Goal: Task Accomplishment & Management: Use online tool/utility

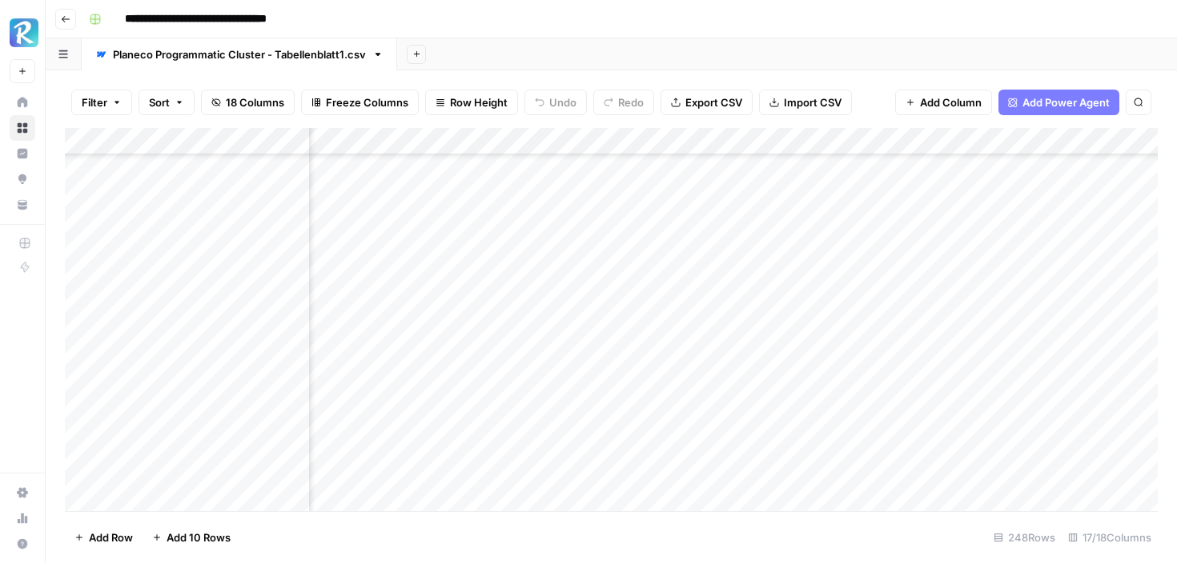
scroll to position [102, 817]
click at [517, 418] on div "Add Column" at bounding box center [611, 319] width 1093 height 383
click at [680, 190] on div "Add Column" at bounding box center [611, 319] width 1093 height 383
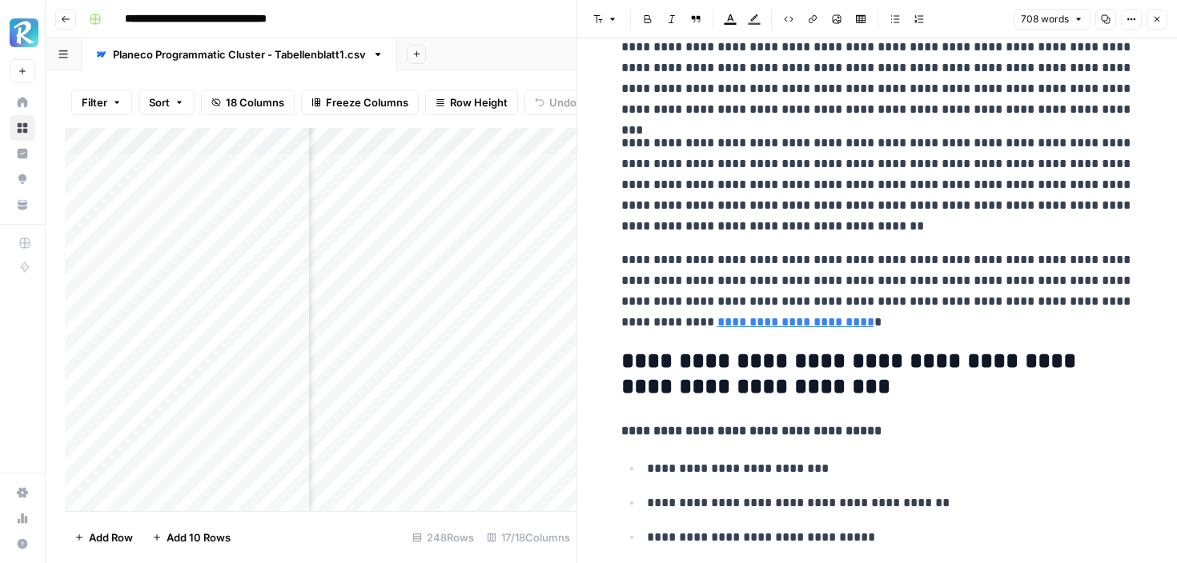
scroll to position [543, 0]
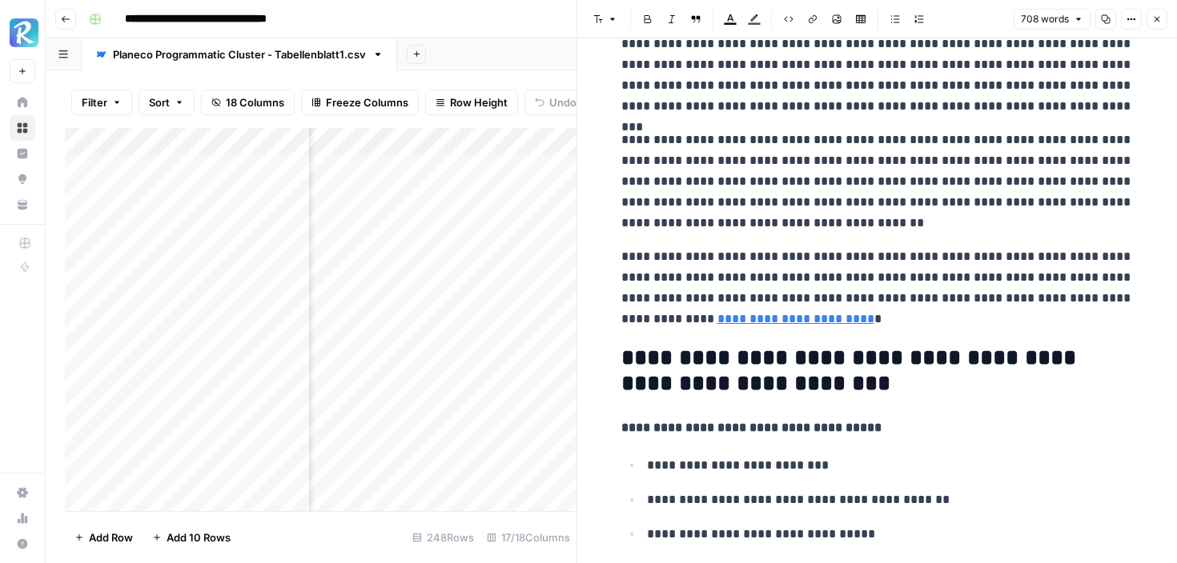
click at [1153, 25] on button "Close" at bounding box center [1156, 19] width 21 height 21
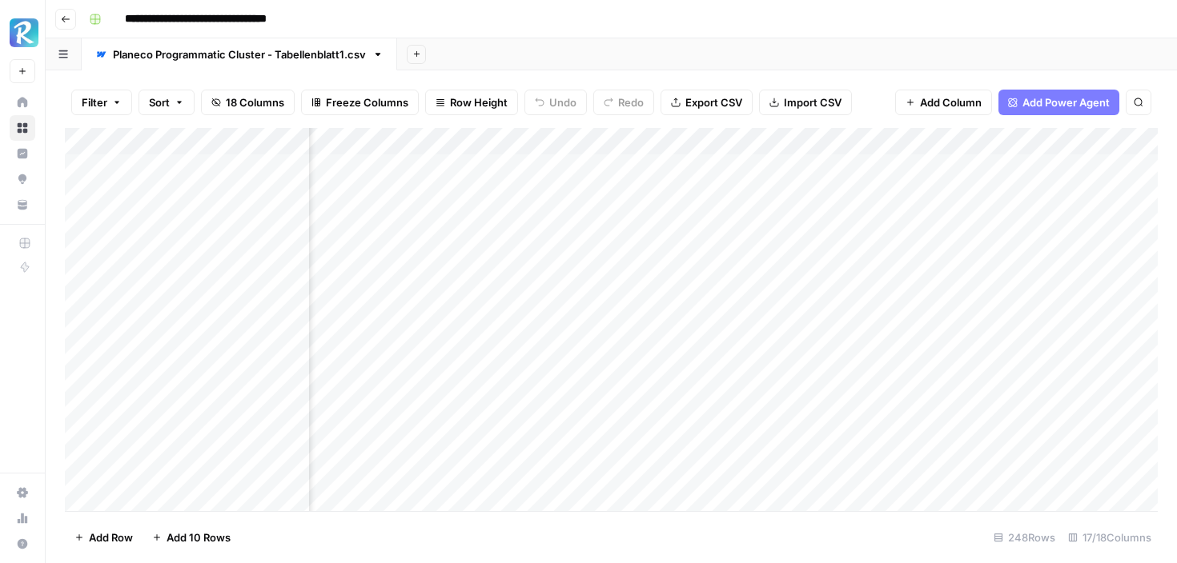
click at [677, 220] on div "Add Column" at bounding box center [611, 319] width 1093 height 383
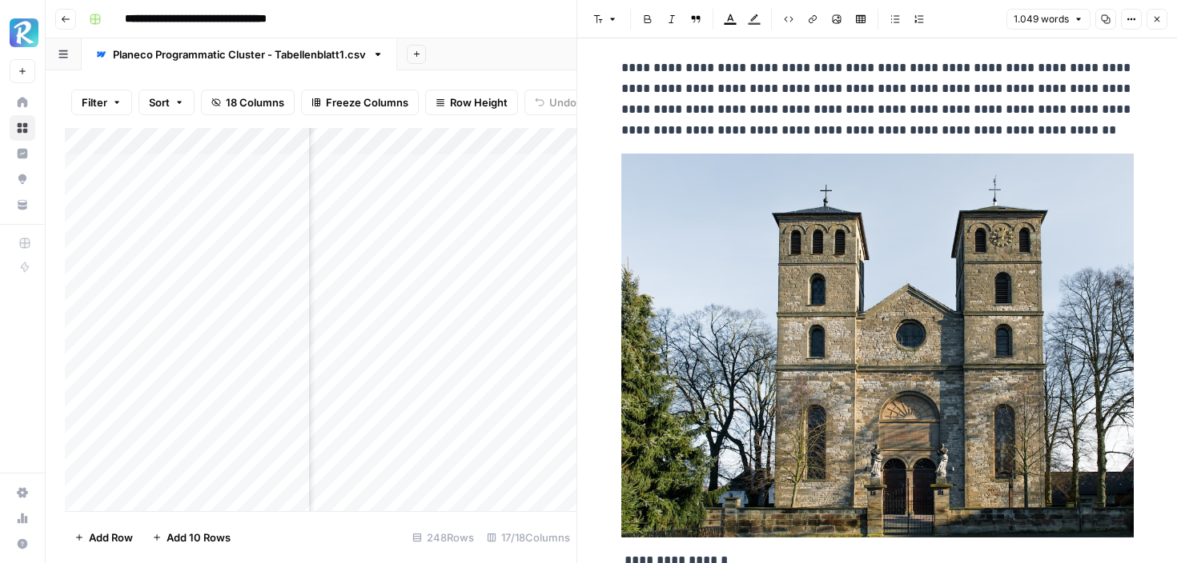
scroll to position [14, 0]
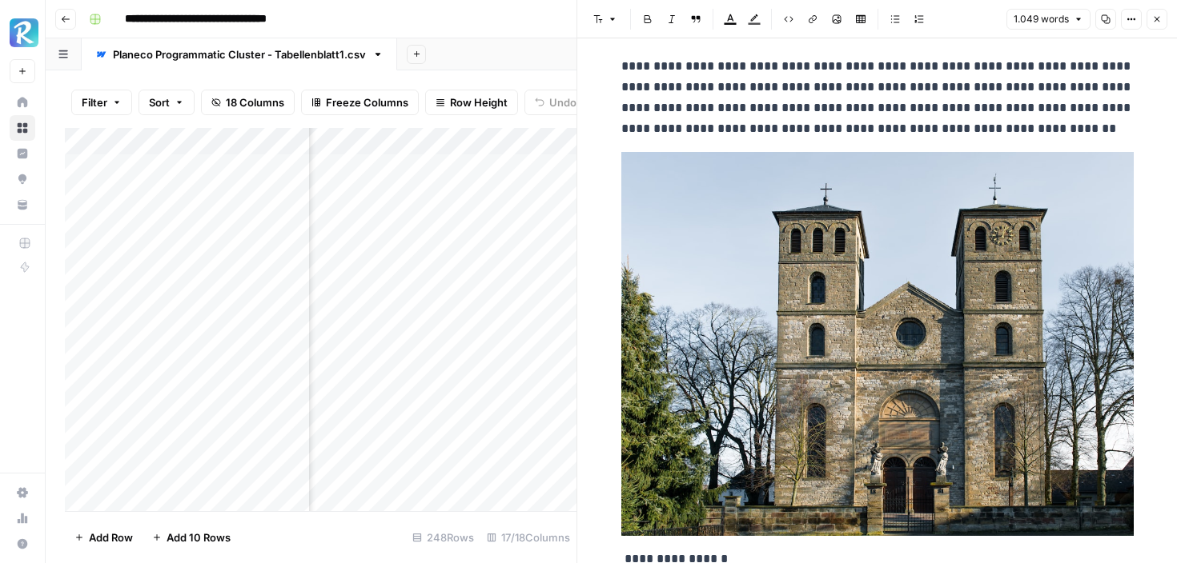
click at [1157, 14] on icon "button" at bounding box center [1157, 19] width 10 height 10
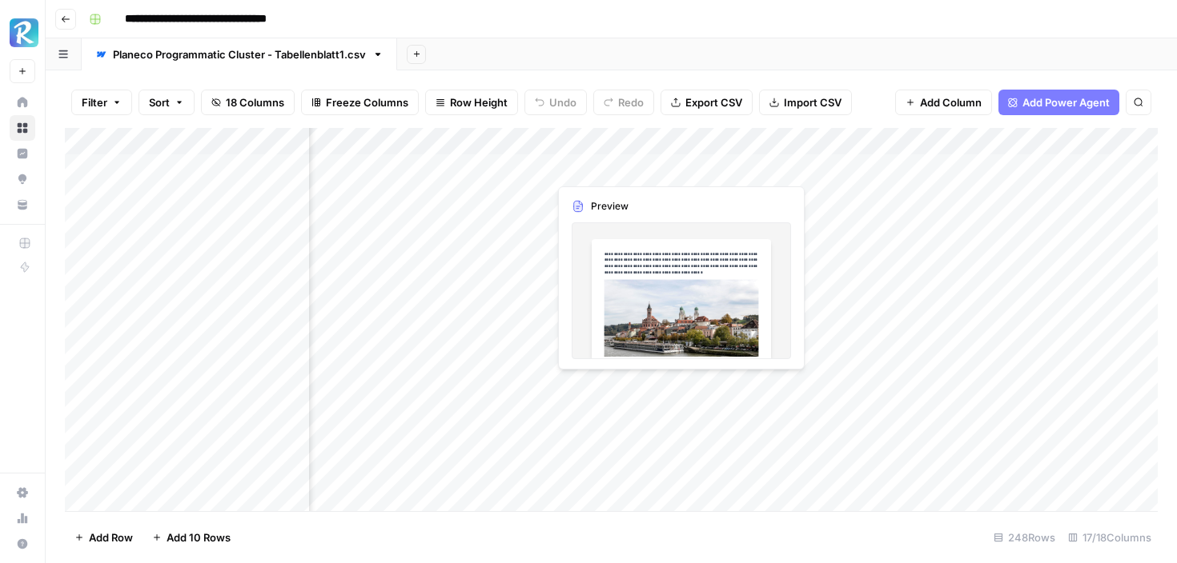
click at [677, 168] on div "Add Column" at bounding box center [611, 319] width 1093 height 383
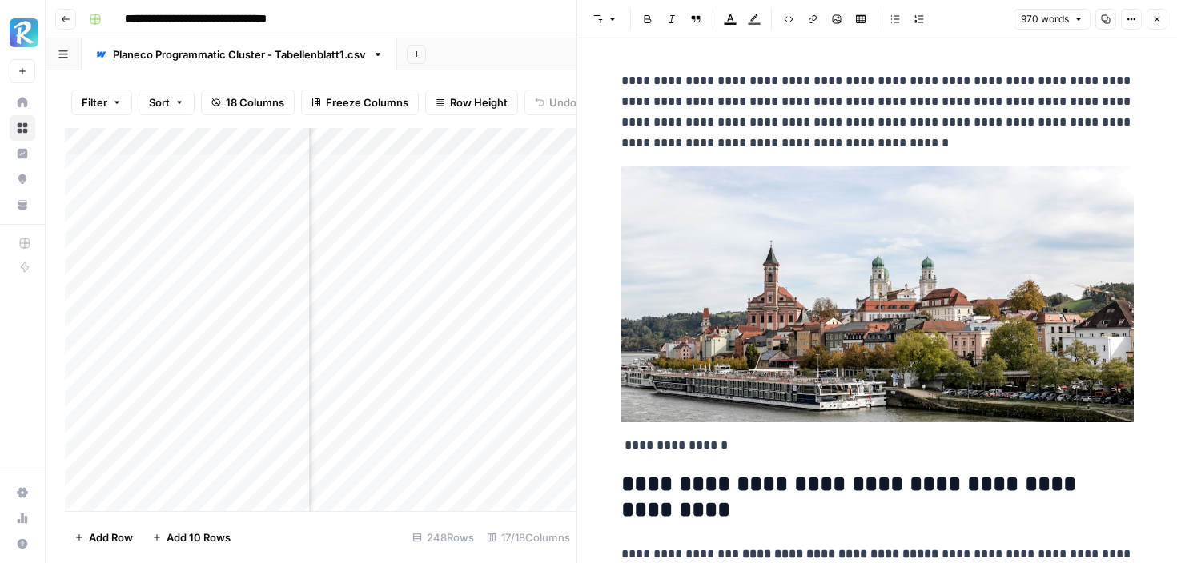
click at [644, 90] on p "**********" at bounding box center [877, 111] width 512 height 83
copy div "**********"
click at [1157, 21] on icon "button" at bounding box center [1157, 19] width 10 height 10
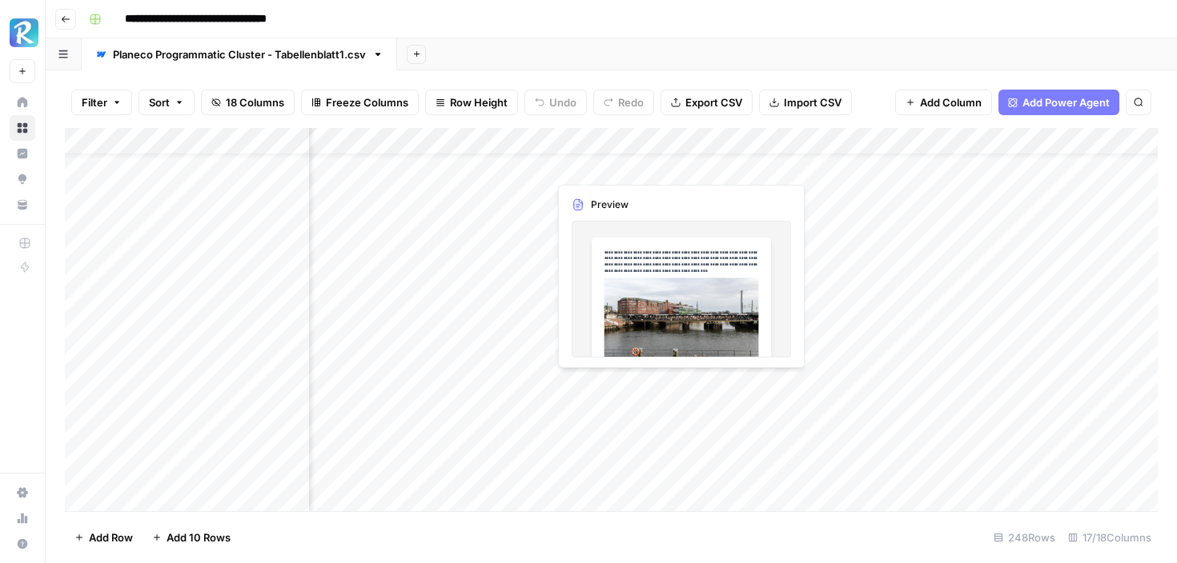
scroll to position [57, 1090]
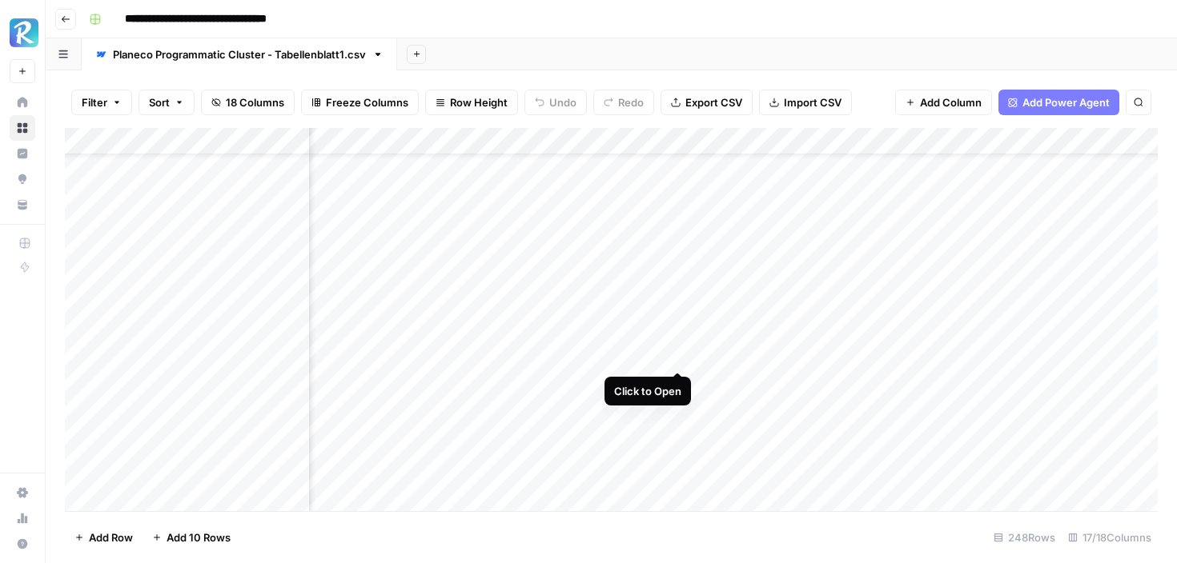
click at [677, 354] on div "Add Column" at bounding box center [611, 319] width 1093 height 383
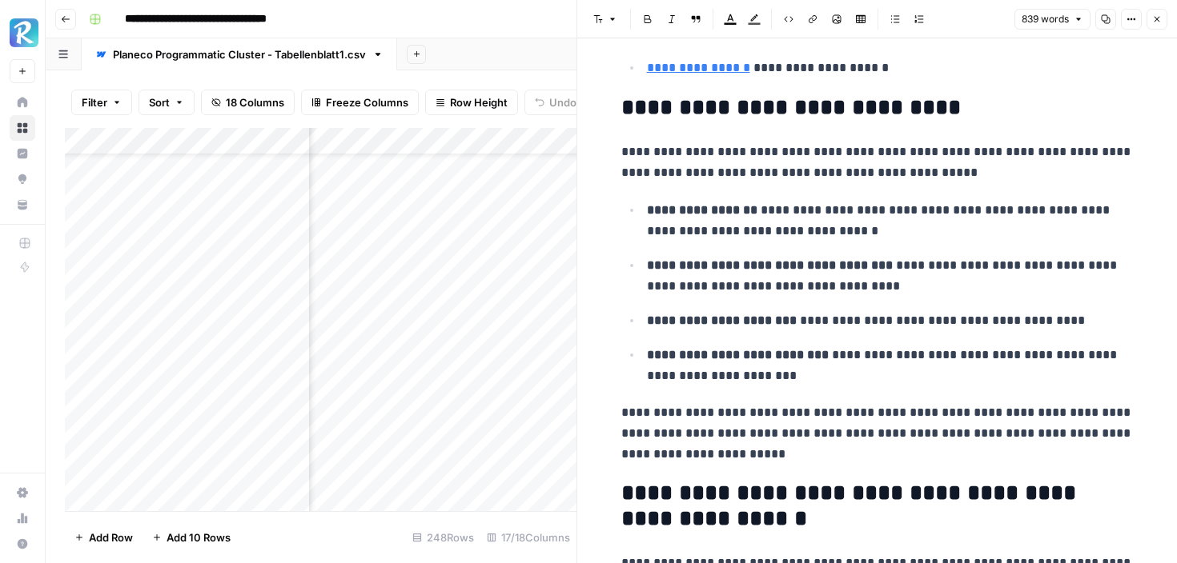
scroll to position [3223, 0]
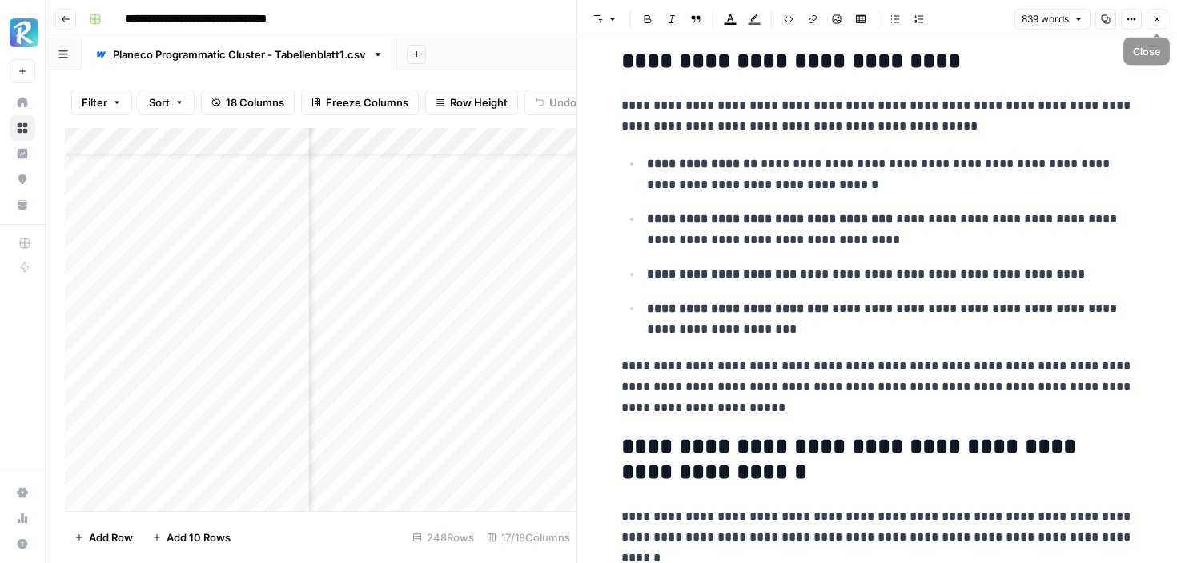
click at [1156, 22] on icon "button" at bounding box center [1157, 19] width 10 height 10
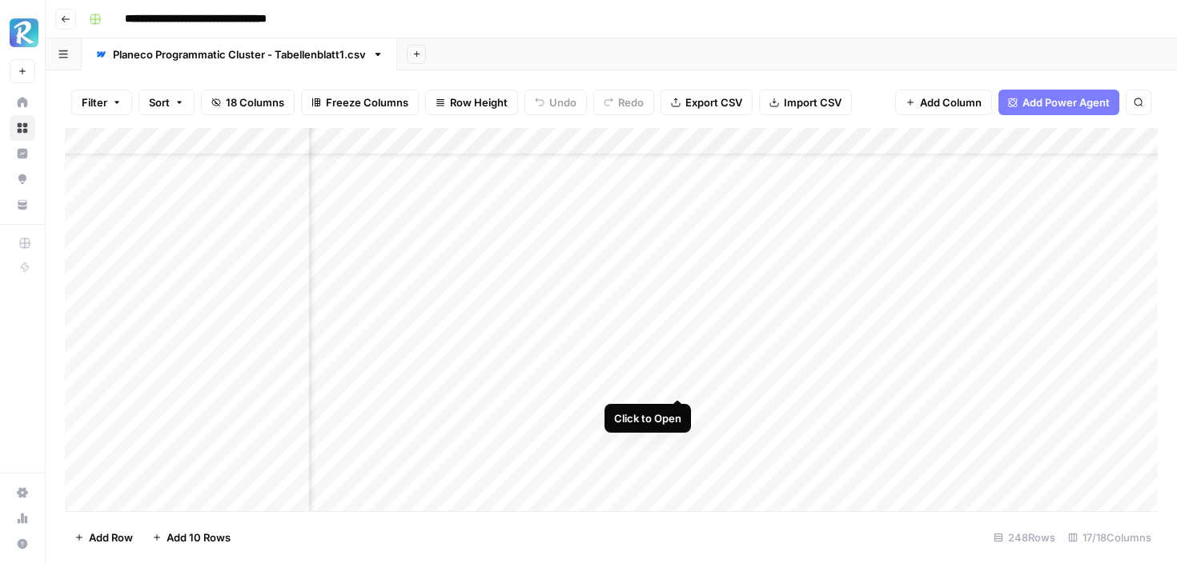
click at [678, 381] on div "Add Column" at bounding box center [611, 319] width 1093 height 383
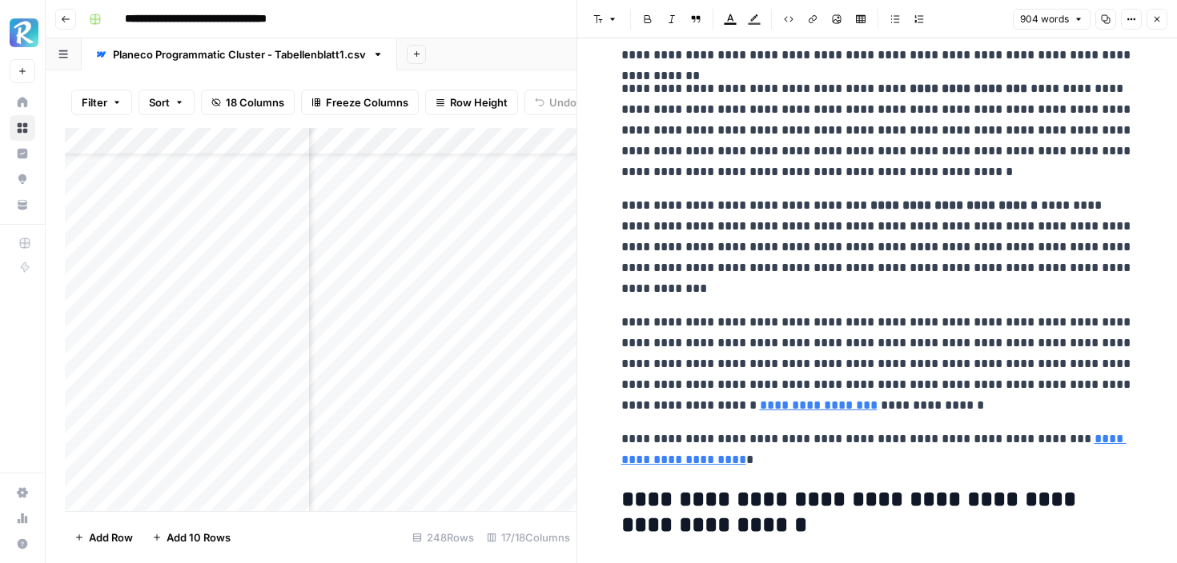
scroll to position [698, 0]
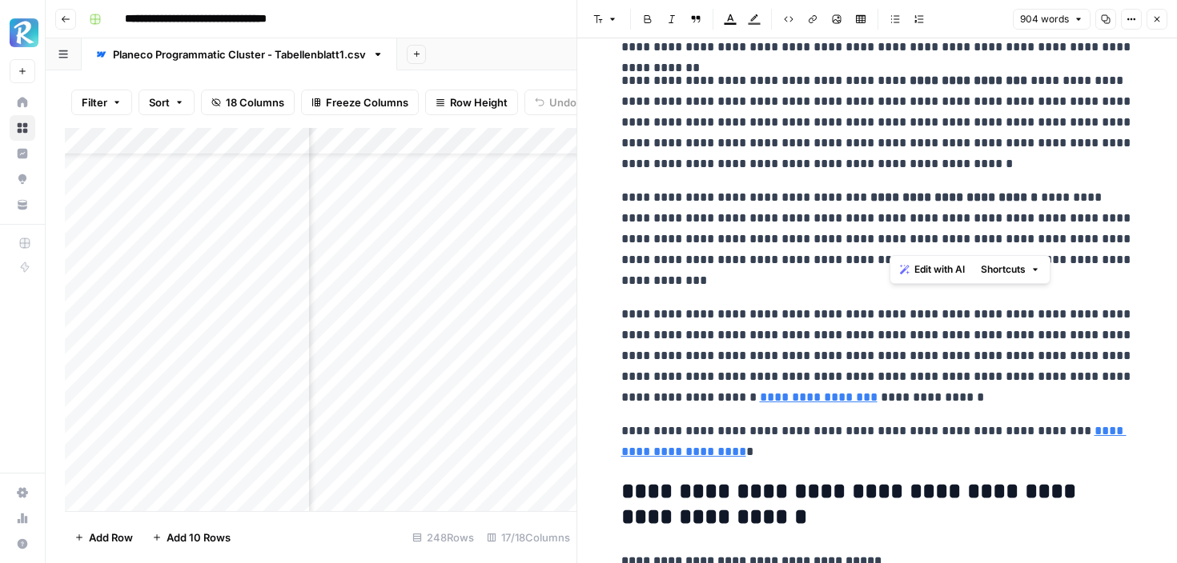
drag, startPoint x: 916, startPoint y: 243, endPoint x: 889, endPoint y: 242, distance: 26.5
click at [889, 243] on p "**********" at bounding box center [877, 239] width 512 height 104
click at [886, 278] on p "**********" at bounding box center [877, 239] width 512 height 104
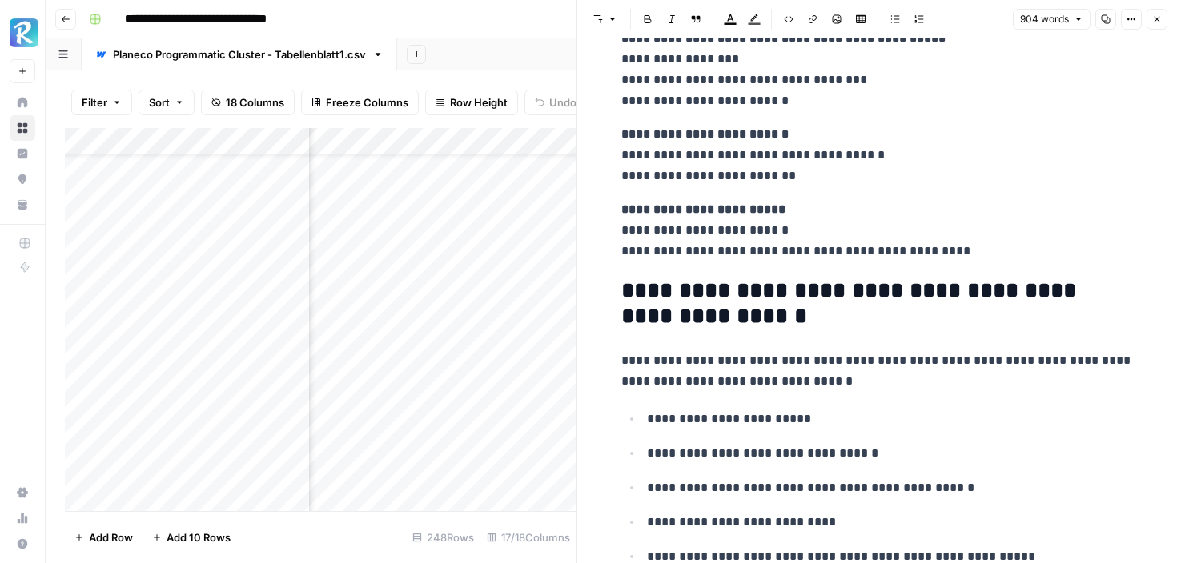
scroll to position [3899, 0]
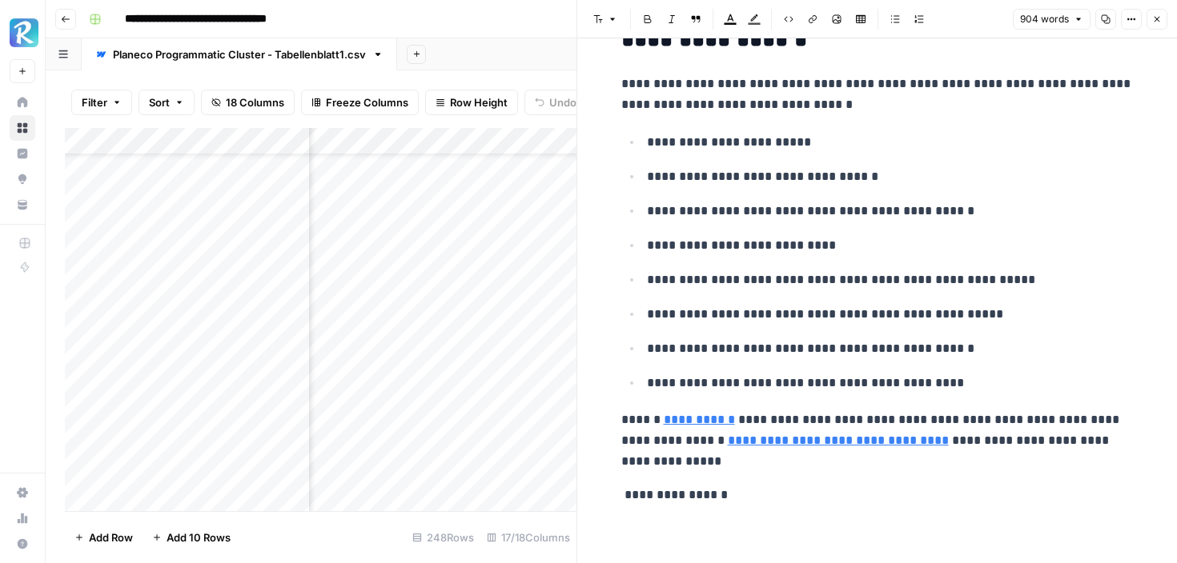
click at [886, 278] on p "**********" at bounding box center [890, 280] width 487 height 21
copy div "**********"
click at [1163, 20] on button "Close" at bounding box center [1156, 19] width 21 height 21
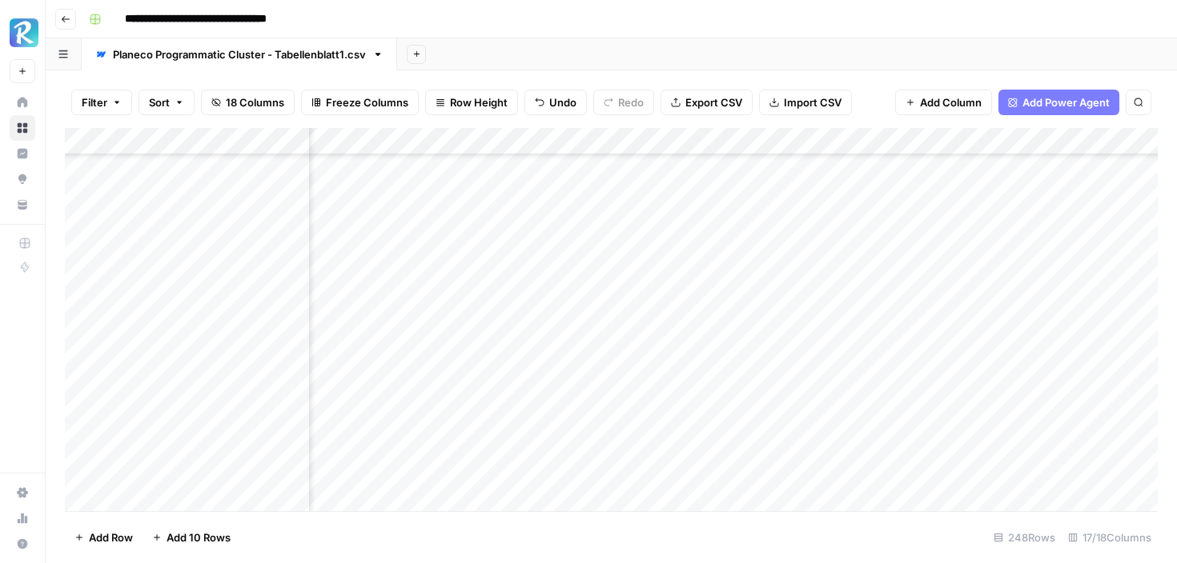
scroll to position [1421, 1090]
click at [679, 382] on div "Add Column" at bounding box center [611, 319] width 1093 height 383
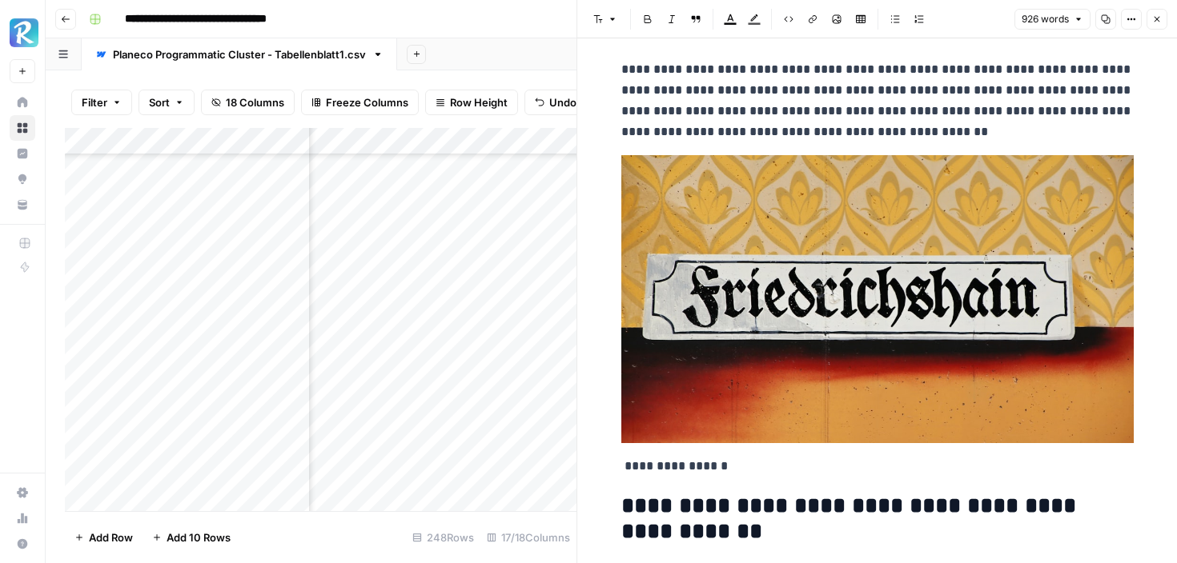
scroll to position [13, 0]
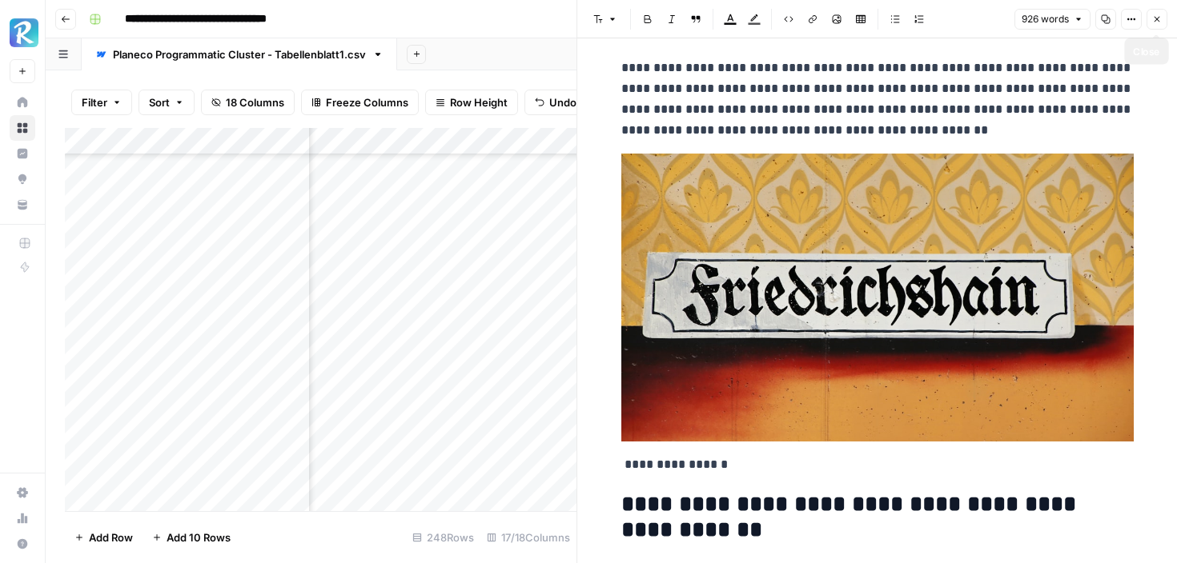
click at [1157, 14] on button "Close" at bounding box center [1156, 19] width 21 height 21
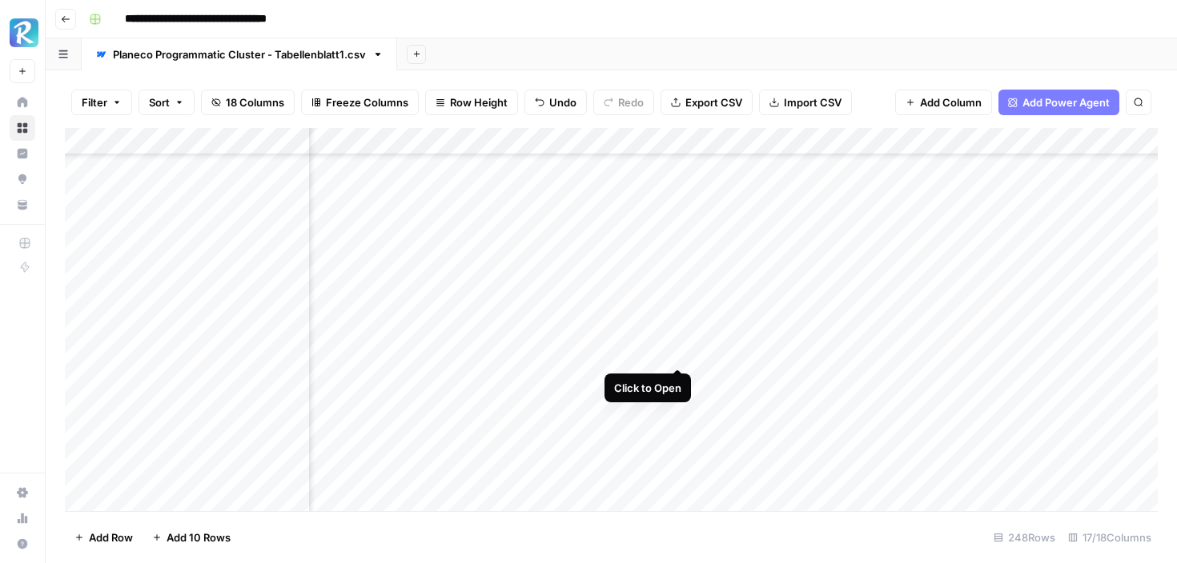
click at [680, 352] on div "Add Column" at bounding box center [611, 319] width 1093 height 383
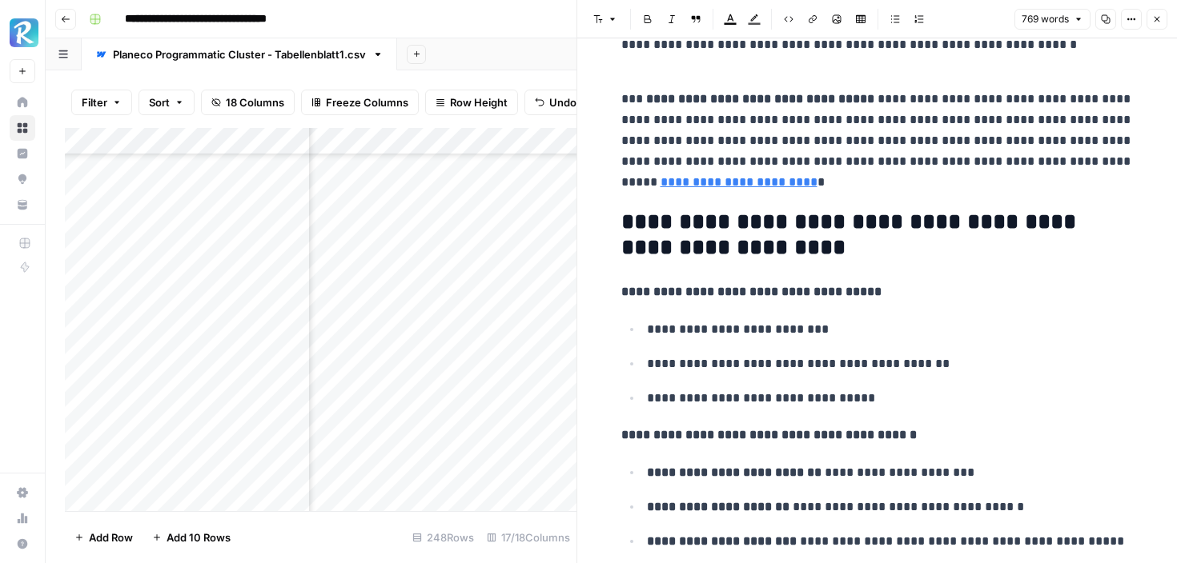
scroll to position [976, 0]
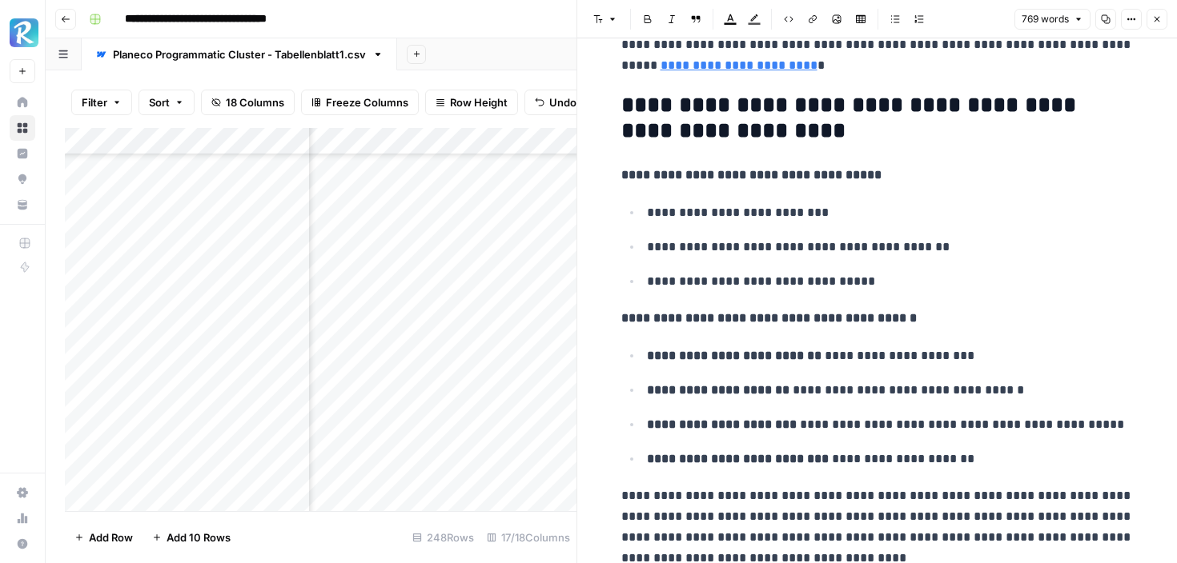
click at [1161, 14] on icon "button" at bounding box center [1157, 19] width 10 height 10
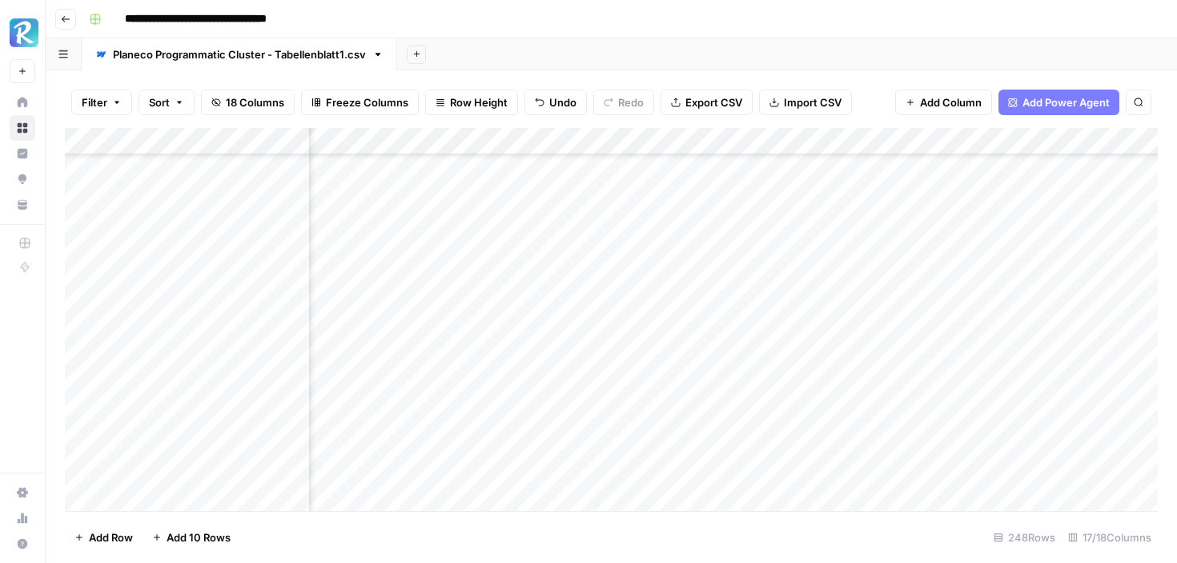
scroll to position [1541, 1090]
click at [676, 313] on div "Add Column" at bounding box center [611, 319] width 1093 height 383
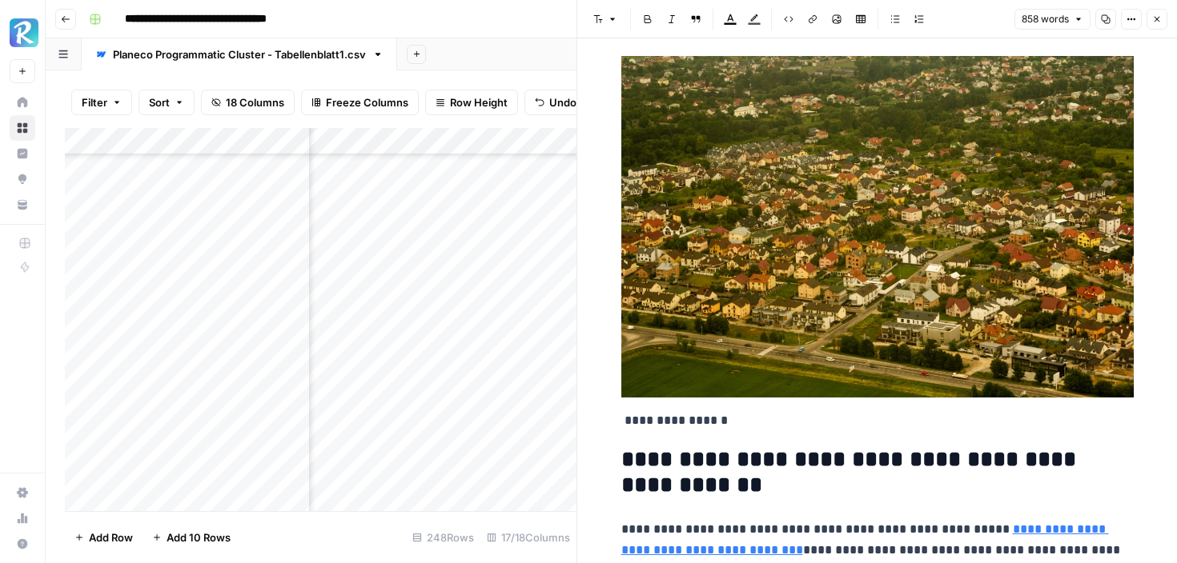
scroll to position [263, 0]
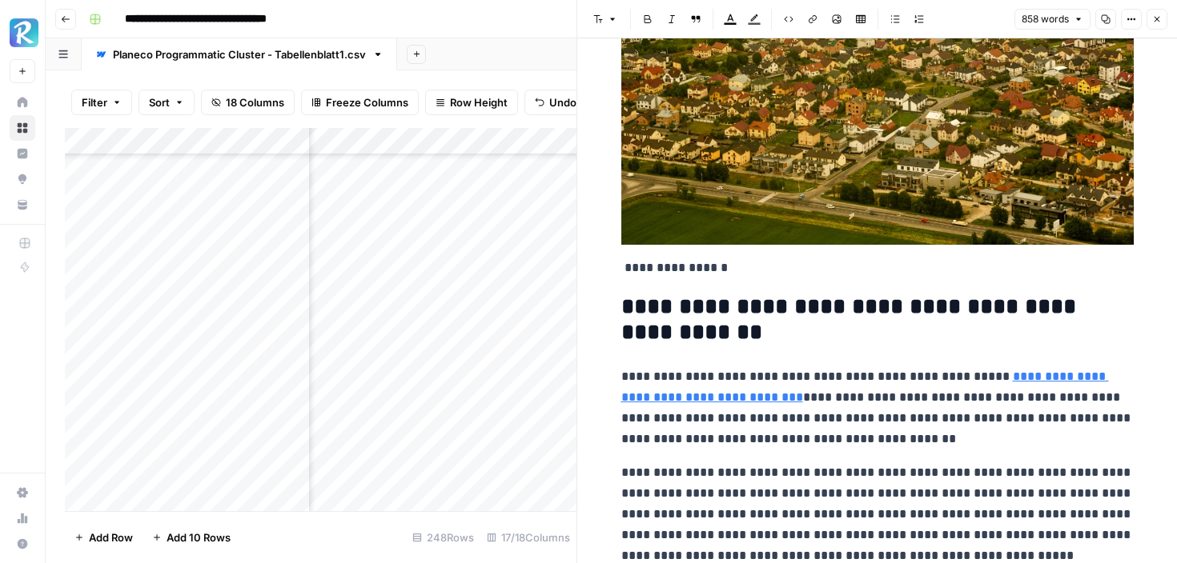
click at [1152, 19] on icon "button" at bounding box center [1157, 19] width 10 height 10
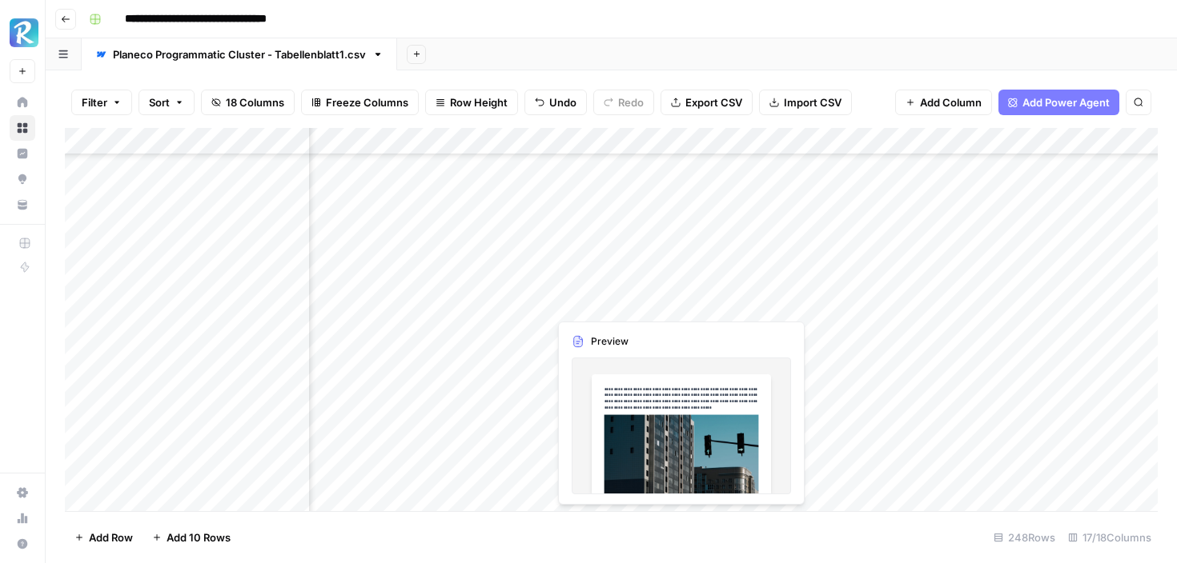
scroll to position [2019, 1090]
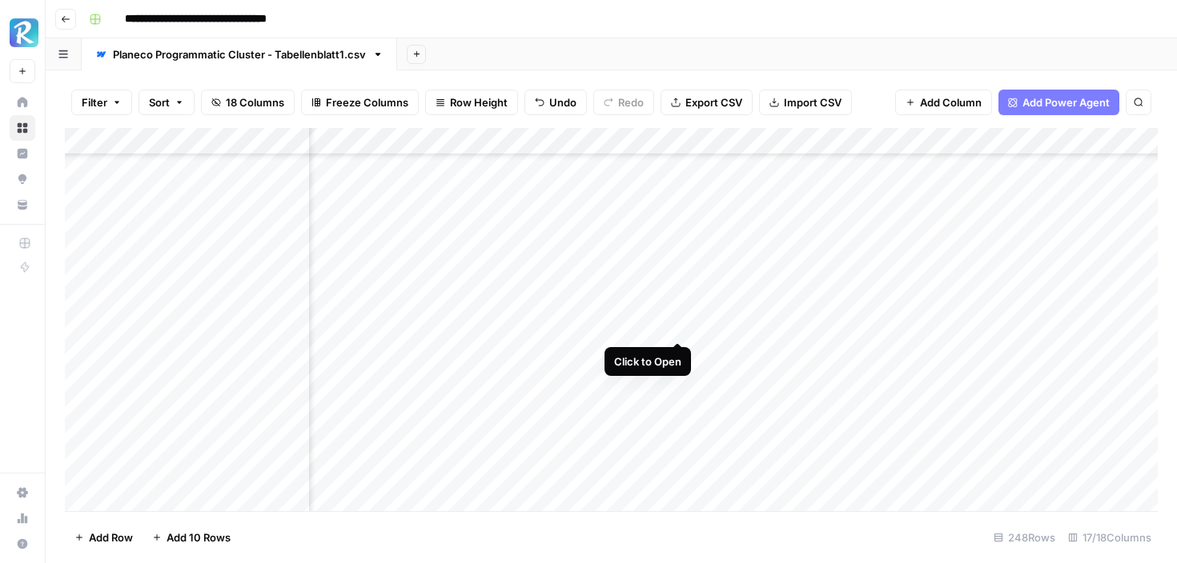
click at [676, 327] on div "Add Column" at bounding box center [611, 319] width 1093 height 383
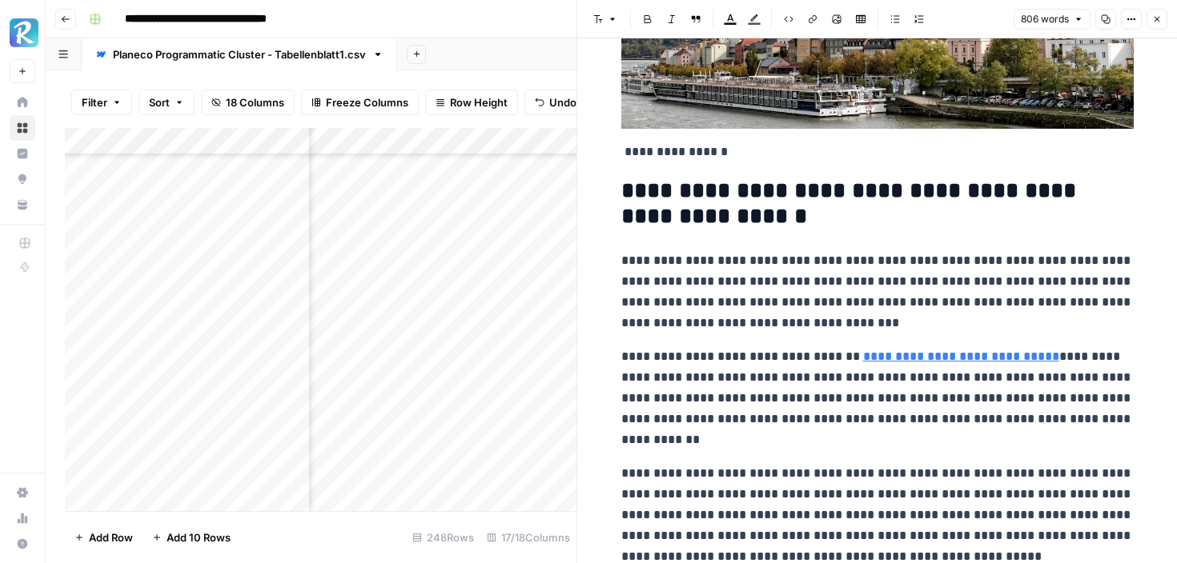
scroll to position [357, 0]
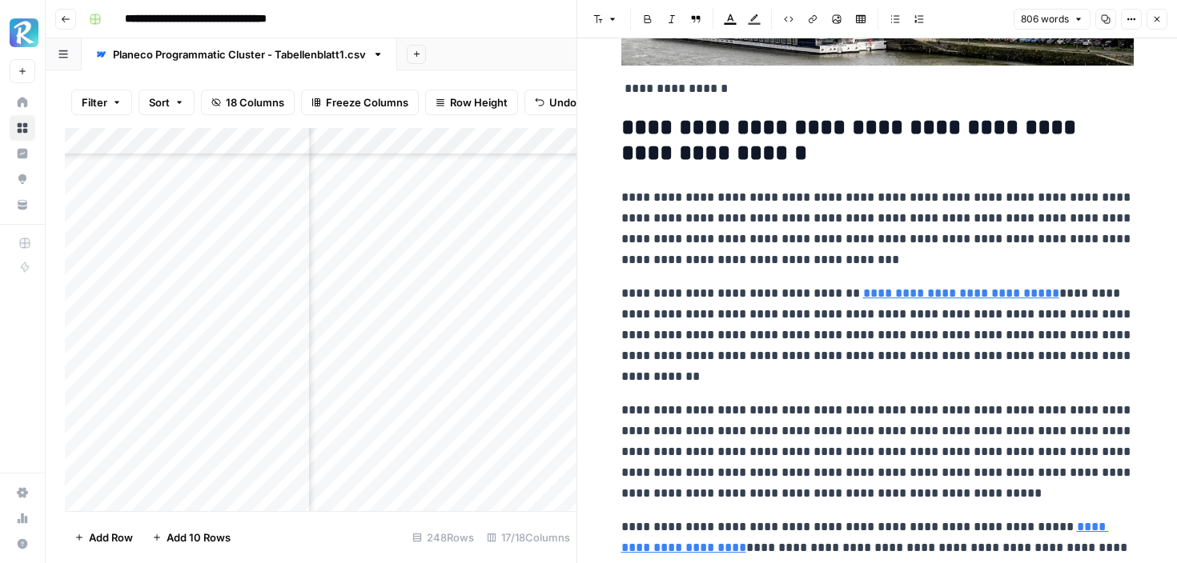
click at [1157, 19] on icon "button" at bounding box center [1157, 19] width 10 height 10
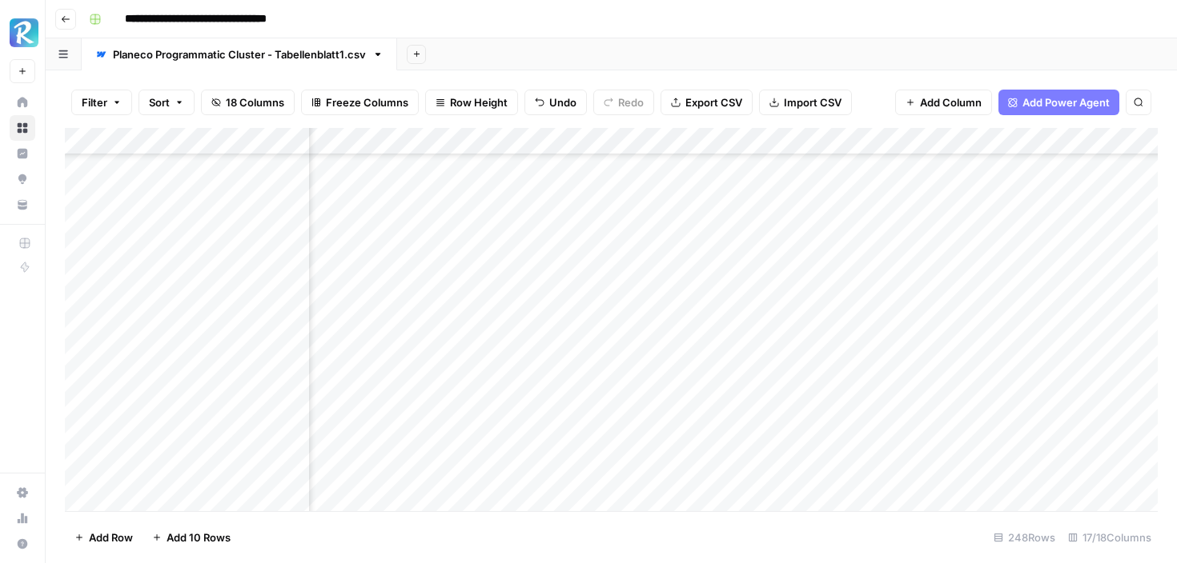
scroll to position [2218, 754]
click at [583, 206] on div "Add Column" at bounding box center [611, 319] width 1093 height 383
click at [581, 369] on div "Add Column" at bounding box center [611, 319] width 1093 height 383
click at [939, 289] on div "Add Column" at bounding box center [611, 319] width 1093 height 383
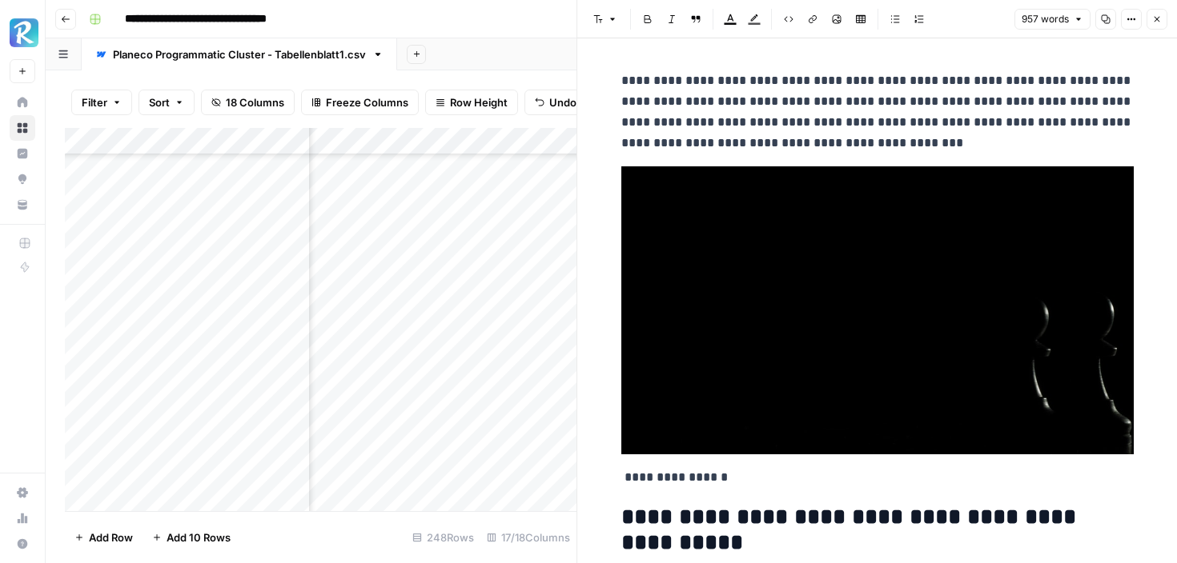
click at [1166, 15] on button "Close" at bounding box center [1156, 19] width 21 height 21
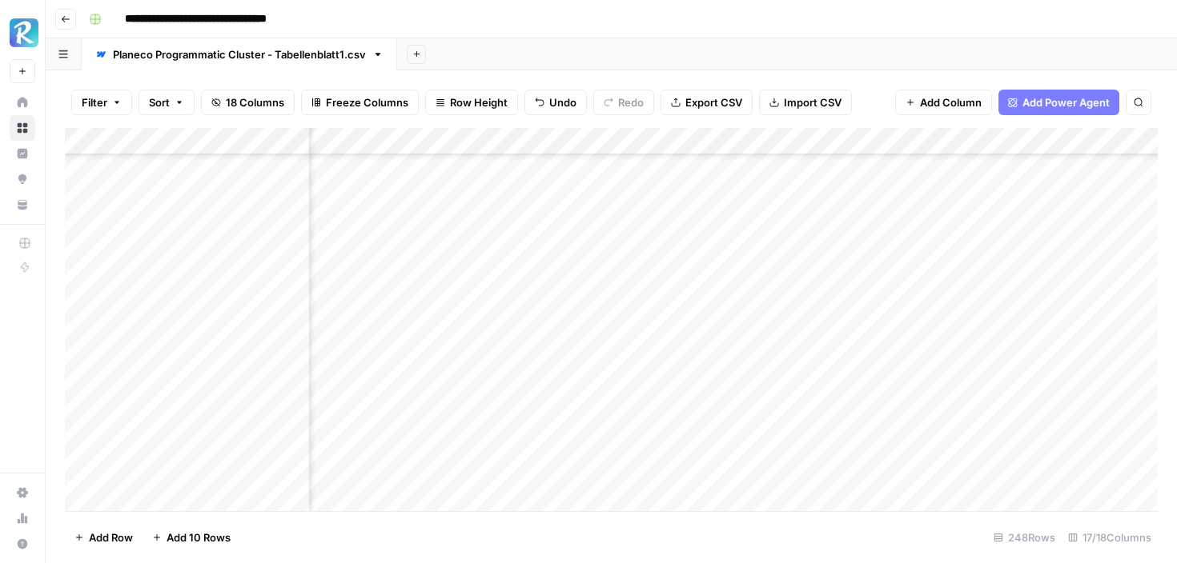
scroll to position [2509, 831]
click at [934, 322] on div "Add Column" at bounding box center [611, 319] width 1093 height 383
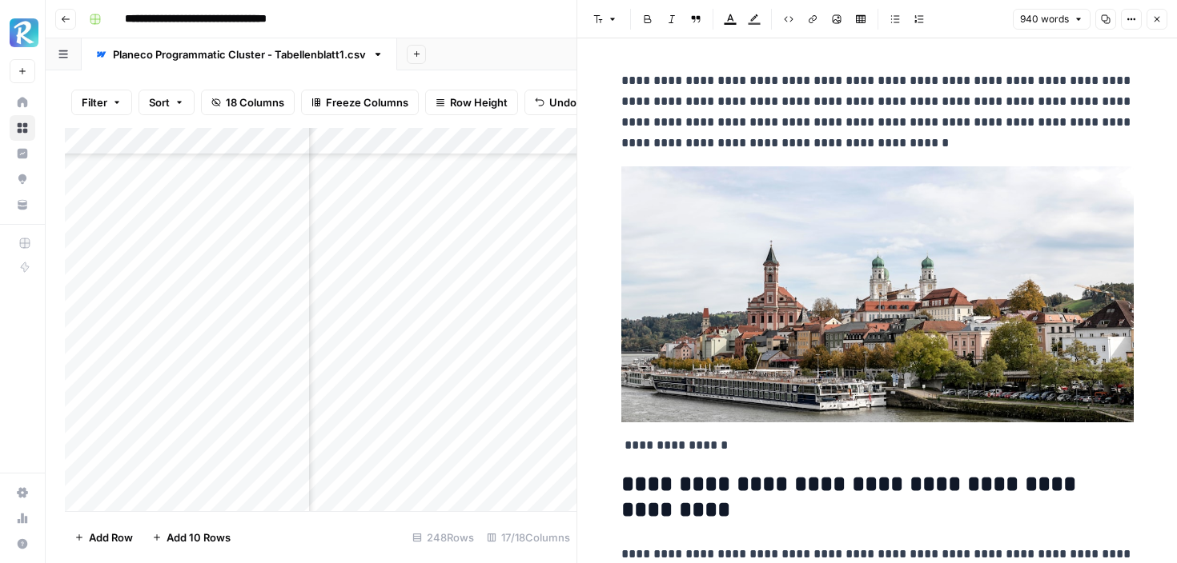
click at [1160, 17] on icon "button" at bounding box center [1157, 19] width 10 height 10
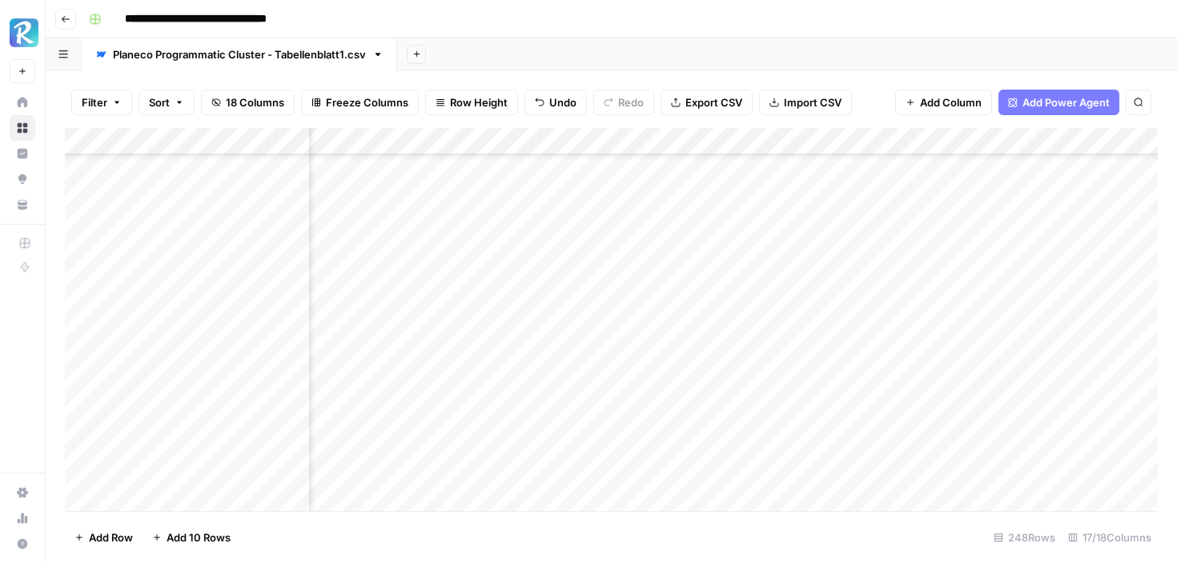
scroll to position [2588, 831]
click at [933, 302] on div "Add Column" at bounding box center [611, 319] width 1093 height 383
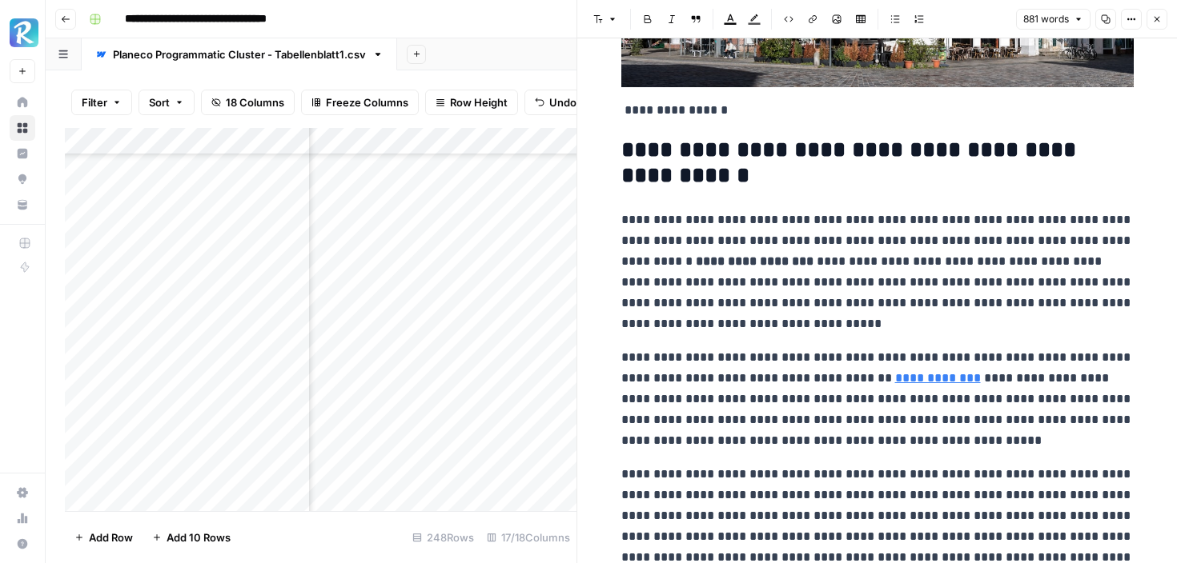
scroll to position [370, 0]
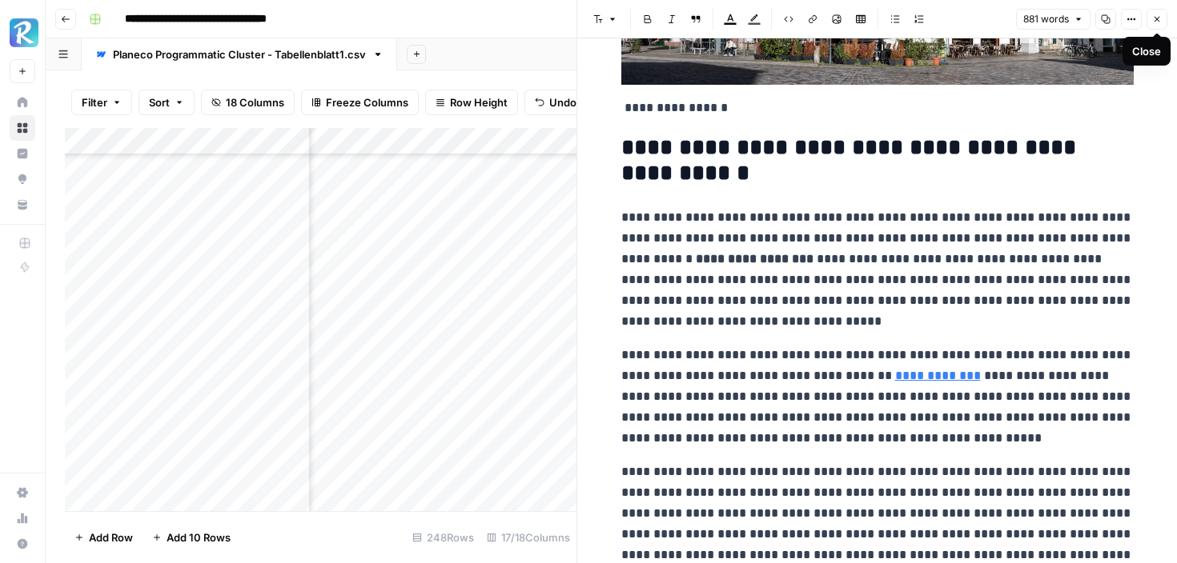
click at [1157, 20] on icon "button" at bounding box center [1157, 19] width 10 height 10
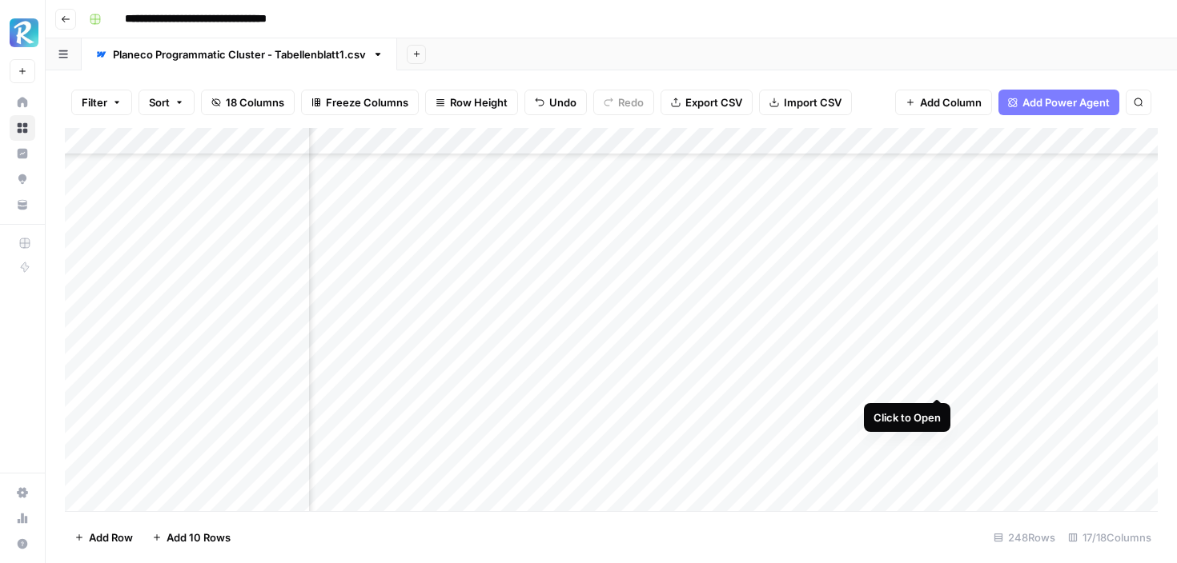
scroll to position [2616, 831]
click at [935, 385] on div "Add Column" at bounding box center [611, 319] width 1093 height 383
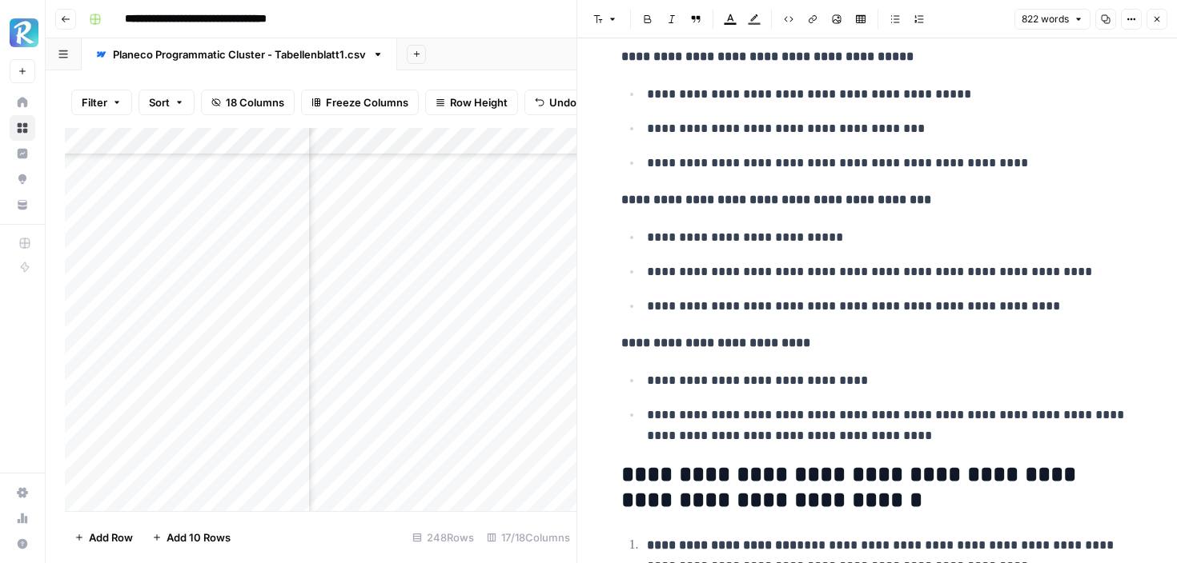
scroll to position [2296, 0]
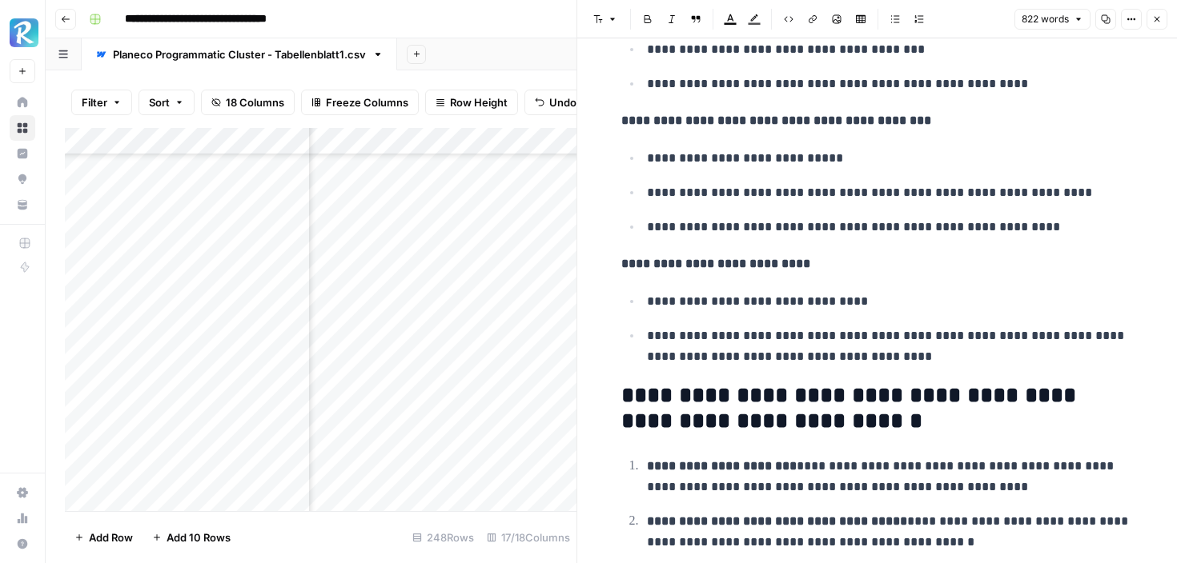
click at [1154, 23] on icon "button" at bounding box center [1157, 19] width 10 height 10
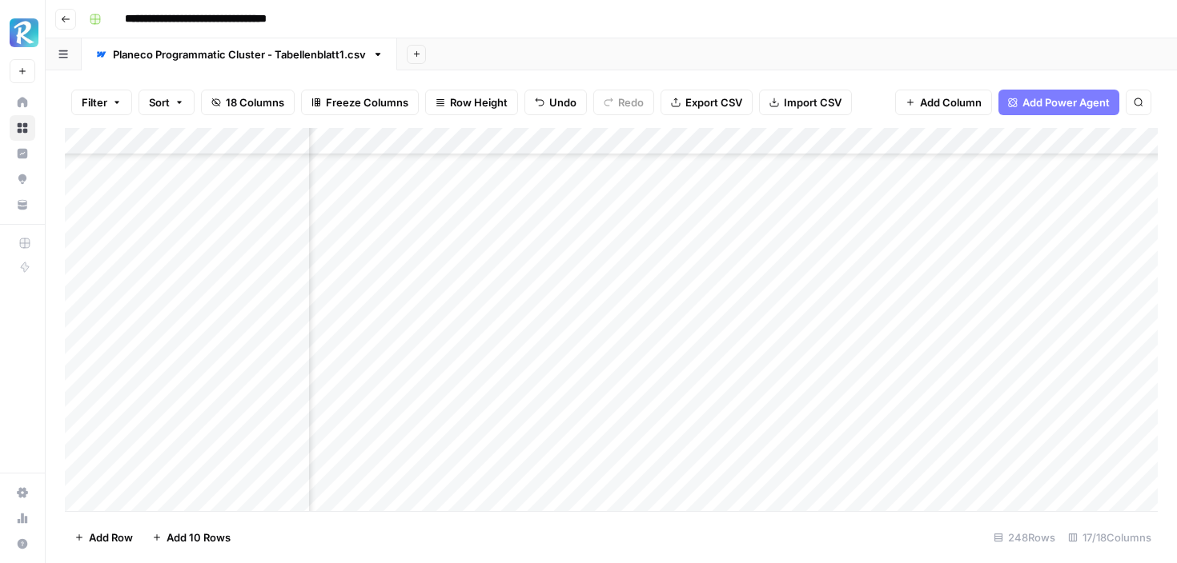
scroll to position [2759, 831]
click at [507, 452] on div "Add Column" at bounding box center [611, 319] width 1093 height 383
click at [932, 316] on div "Add Column" at bounding box center [611, 319] width 1093 height 383
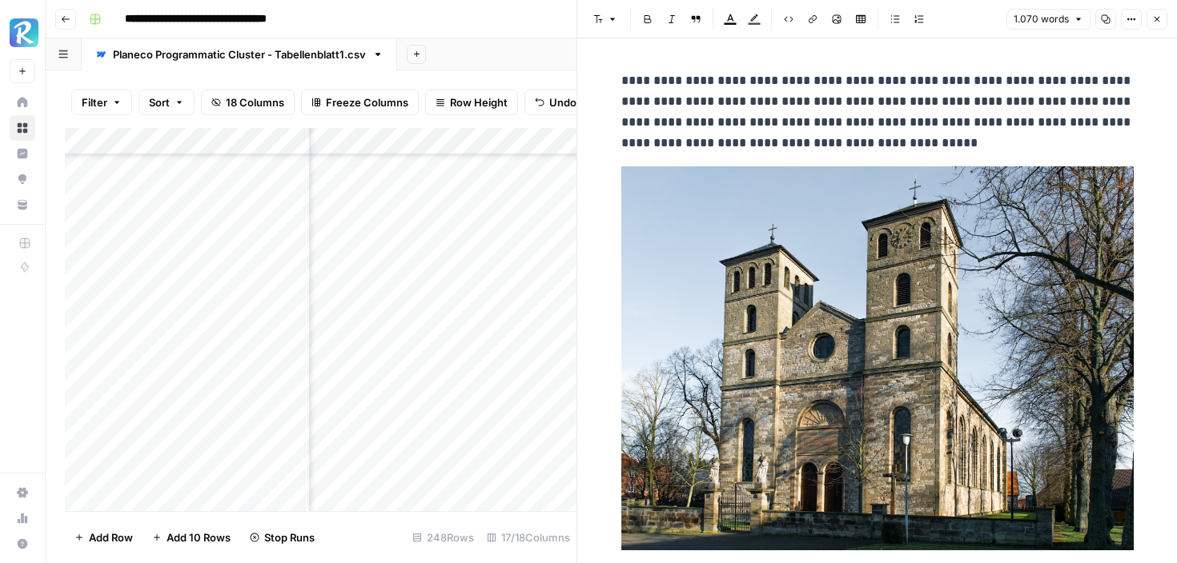
click at [1153, 14] on button "Close" at bounding box center [1156, 19] width 21 height 21
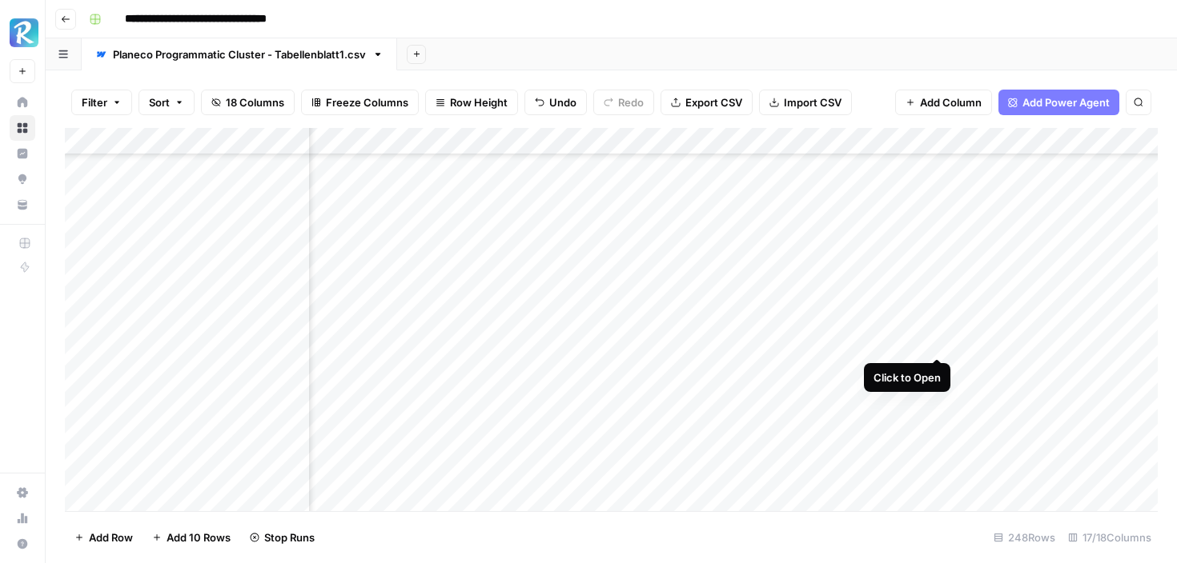
click at [937, 344] on div "Add Column" at bounding box center [611, 319] width 1093 height 383
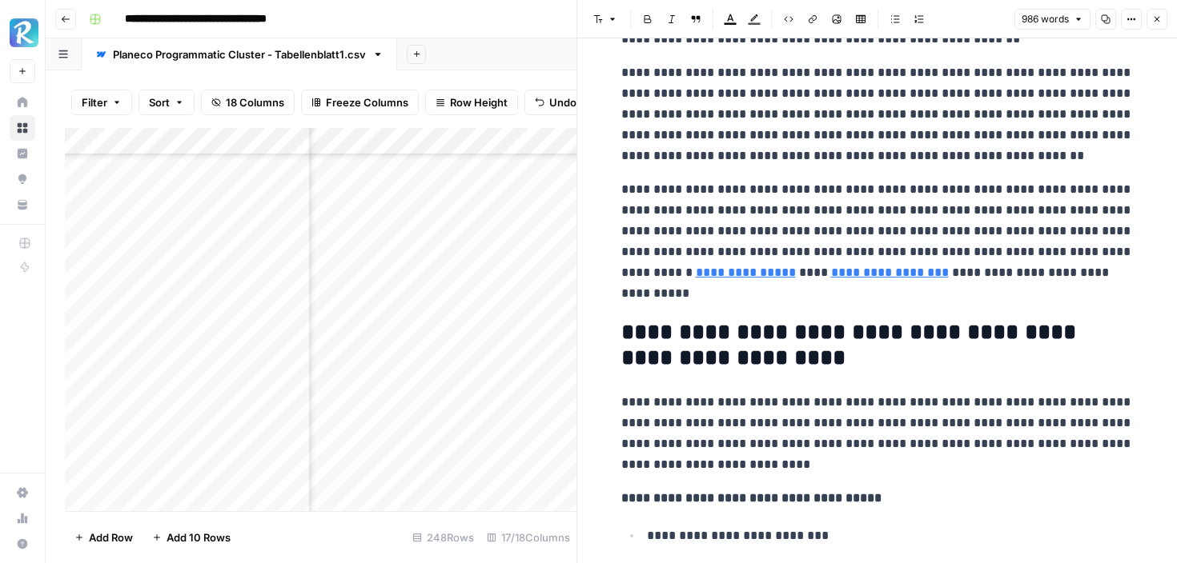
scroll to position [636, 0]
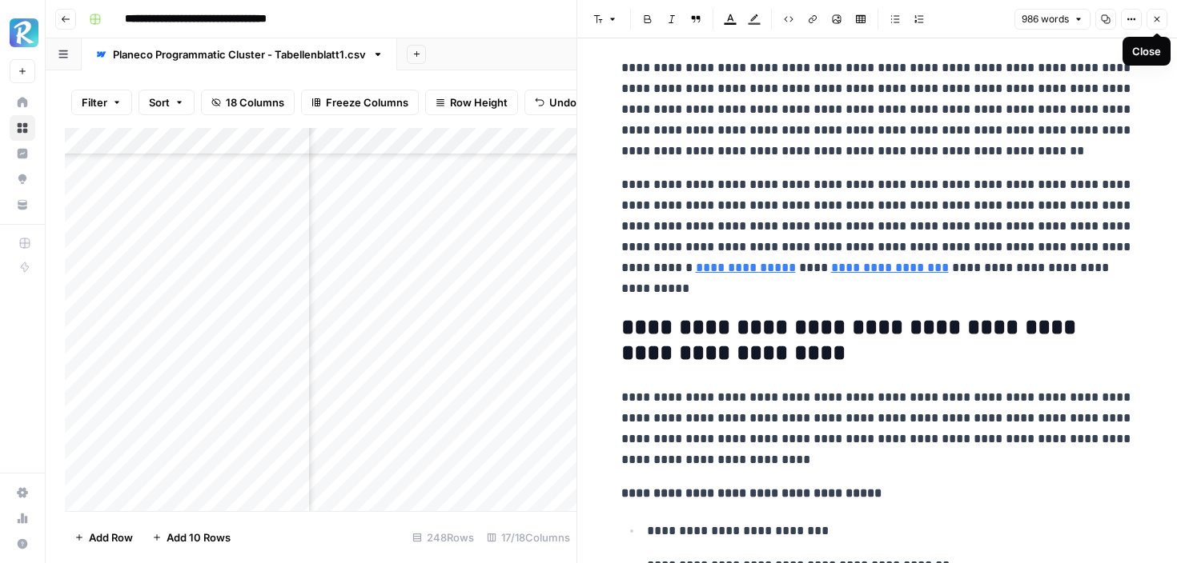
click at [1155, 25] on button "Close" at bounding box center [1156, 19] width 21 height 21
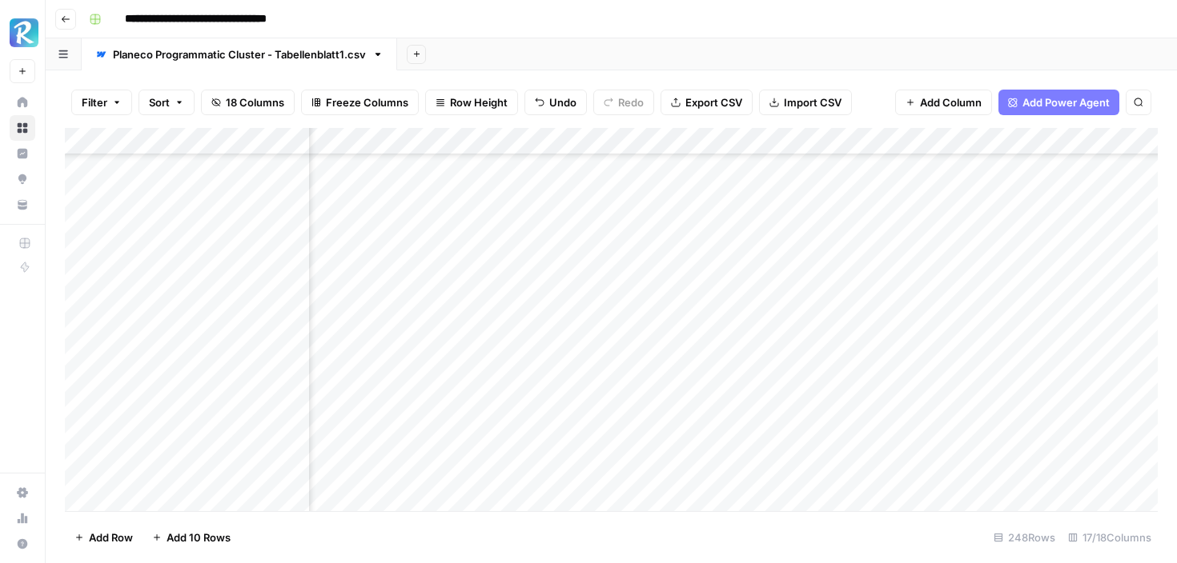
scroll to position [2915, 831]
click at [936, 356] on div "Add Column" at bounding box center [611, 319] width 1093 height 383
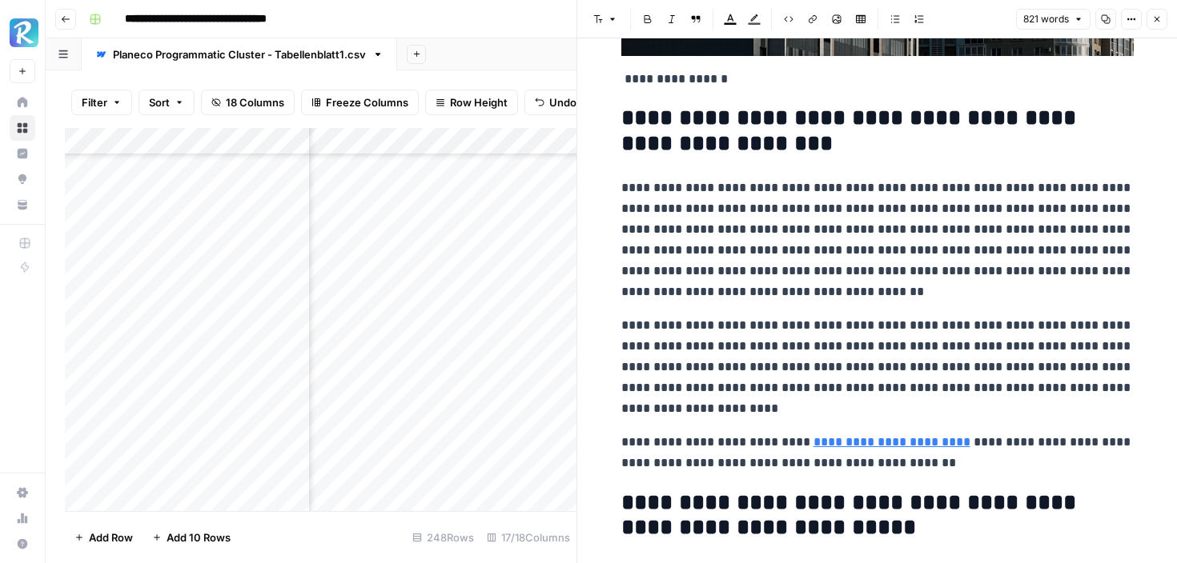
scroll to position [463, 0]
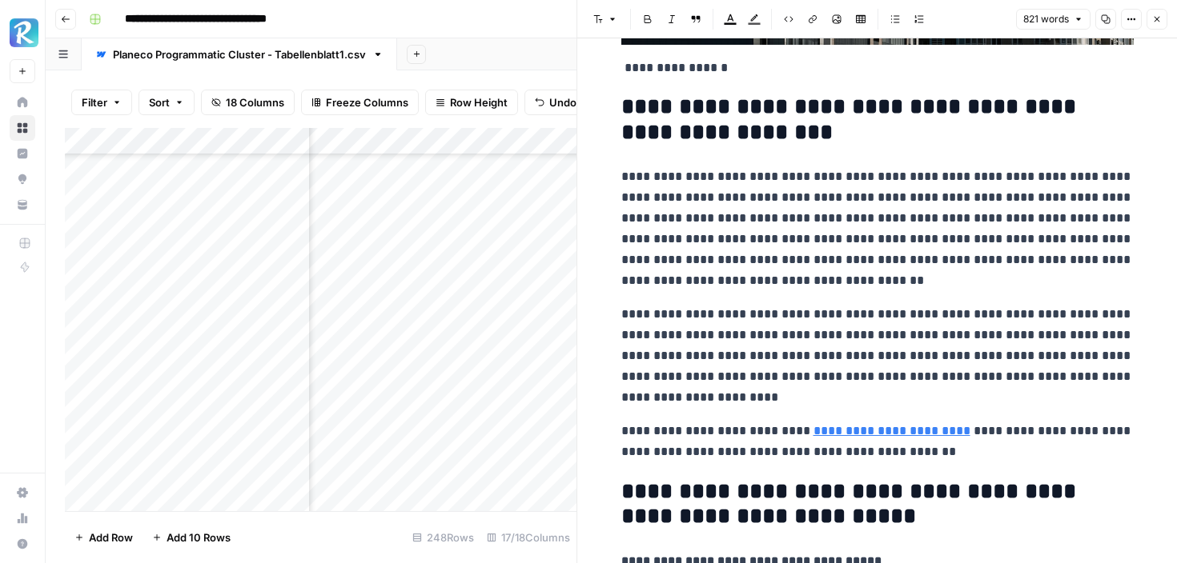
click at [1158, 23] on icon "button" at bounding box center [1157, 19] width 10 height 10
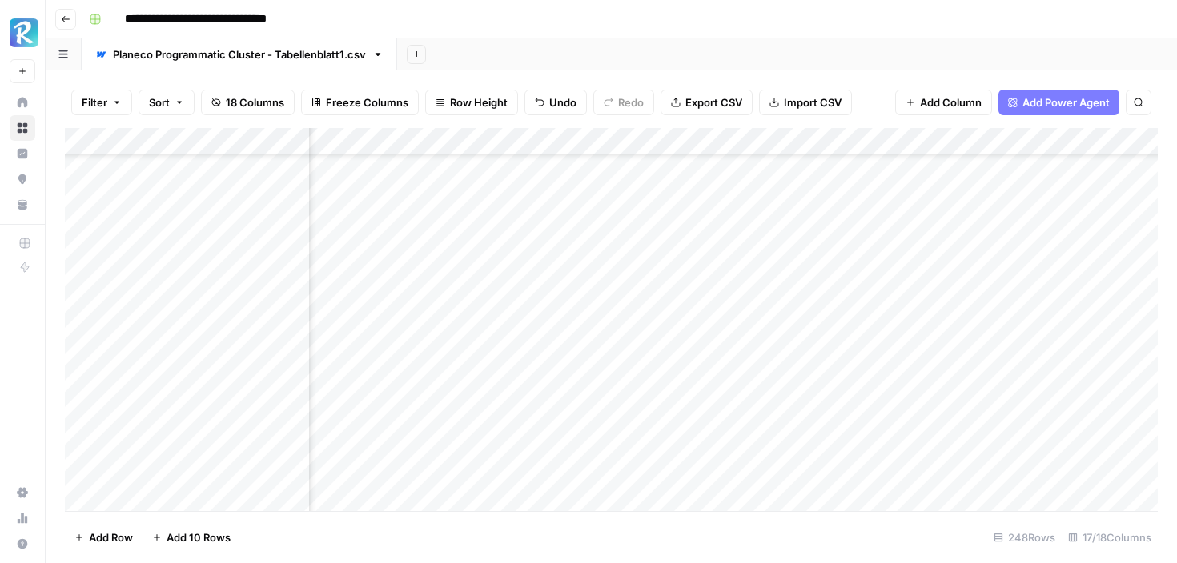
scroll to position [2980, 831]
click at [935, 341] on div "Add Column" at bounding box center [611, 319] width 1093 height 383
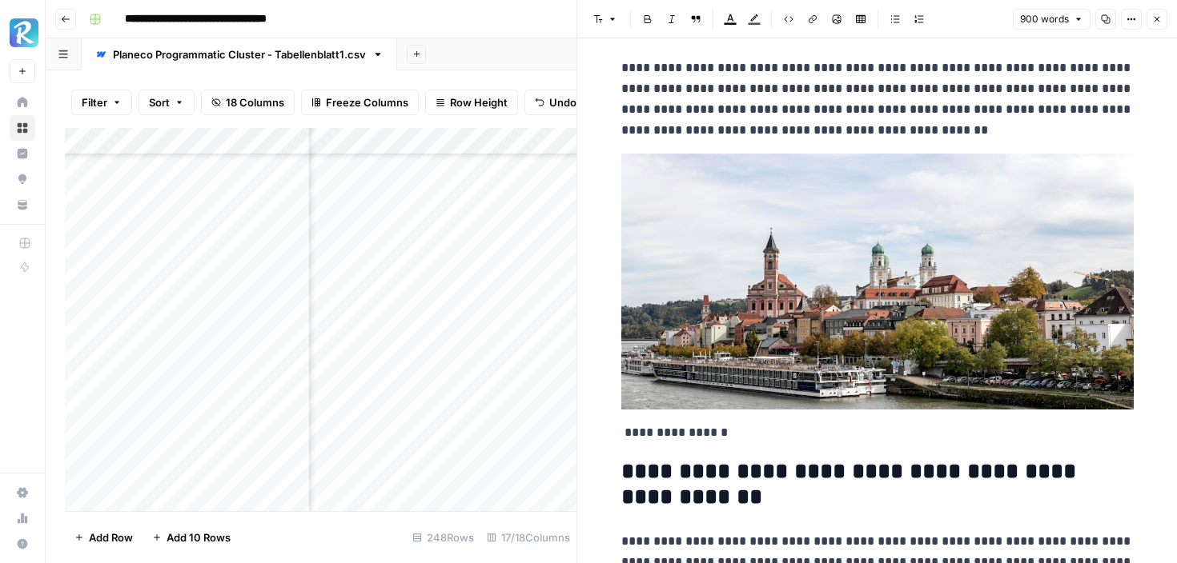
scroll to position [14, 0]
click at [1161, 15] on icon "button" at bounding box center [1157, 19] width 10 height 10
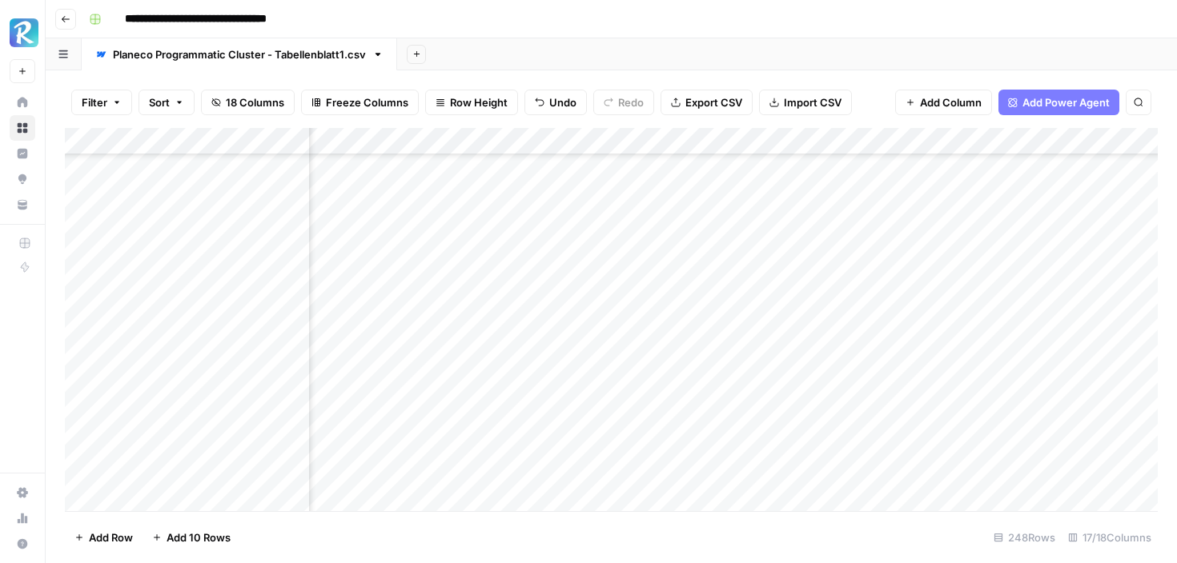
scroll to position [3033, 831]
click at [940, 371] on div "Add Column" at bounding box center [611, 319] width 1093 height 383
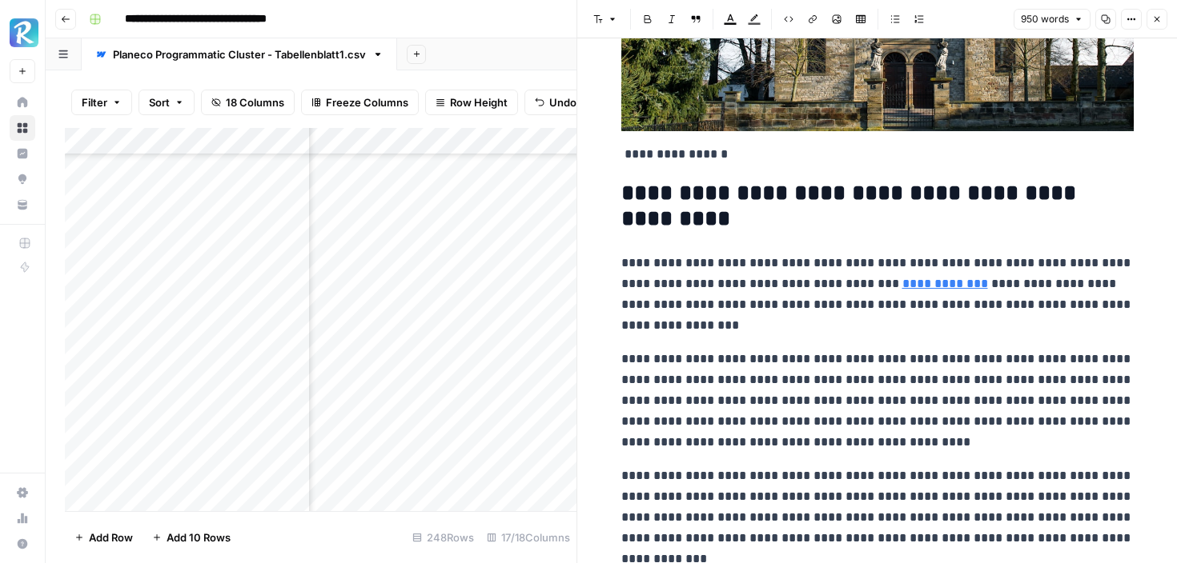
scroll to position [454, 0]
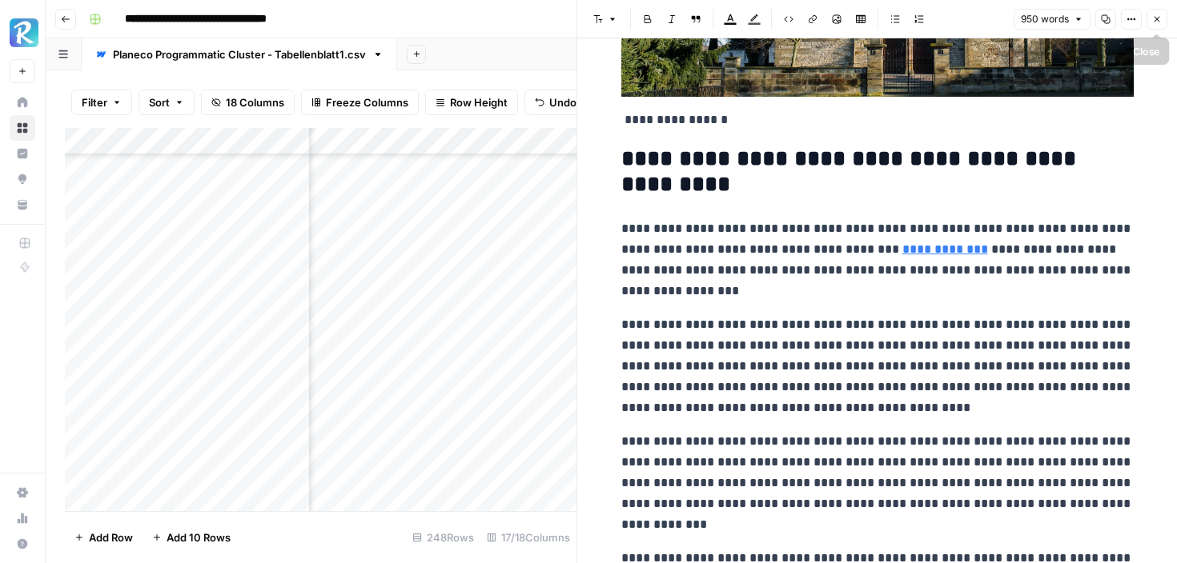
click at [1152, 18] on icon "button" at bounding box center [1157, 19] width 10 height 10
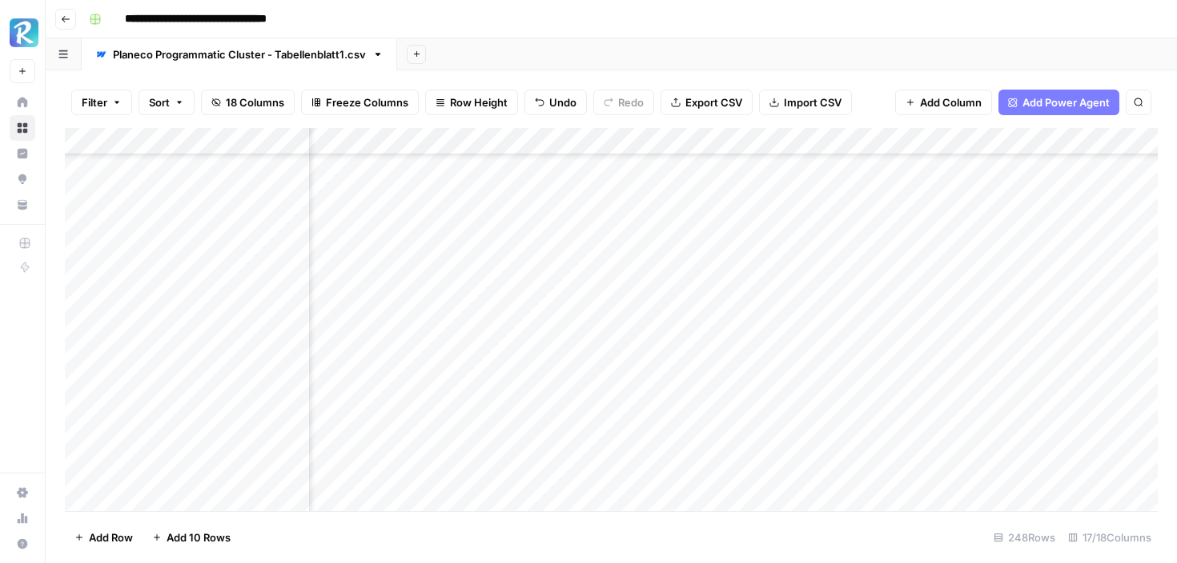
scroll to position [3099, 831]
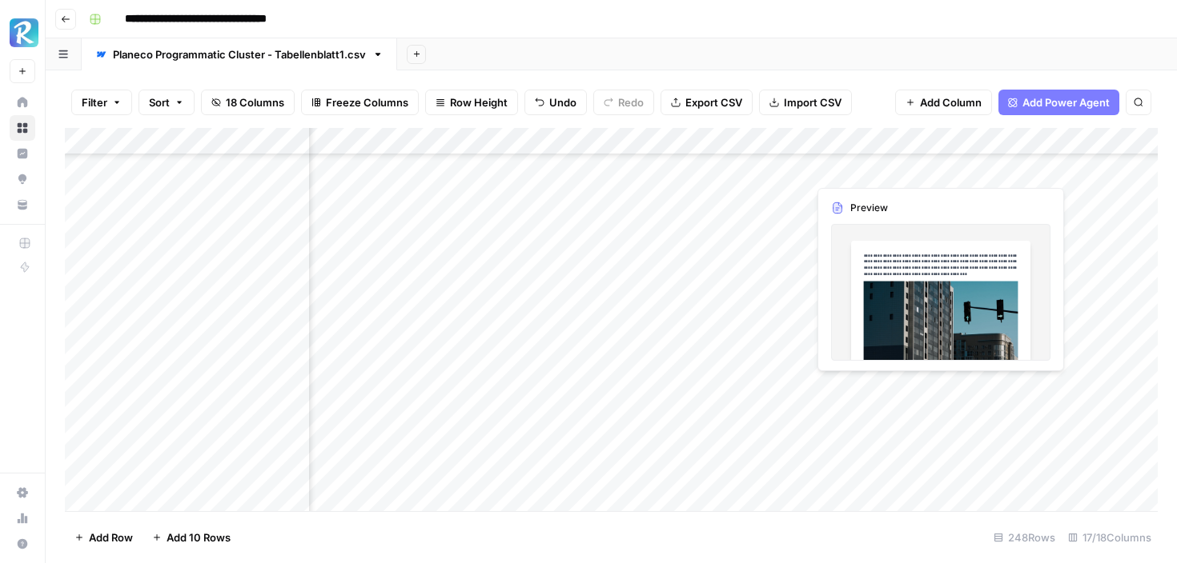
click at [937, 385] on div "Add Column" at bounding box center [611, 319] width 1093 height 383
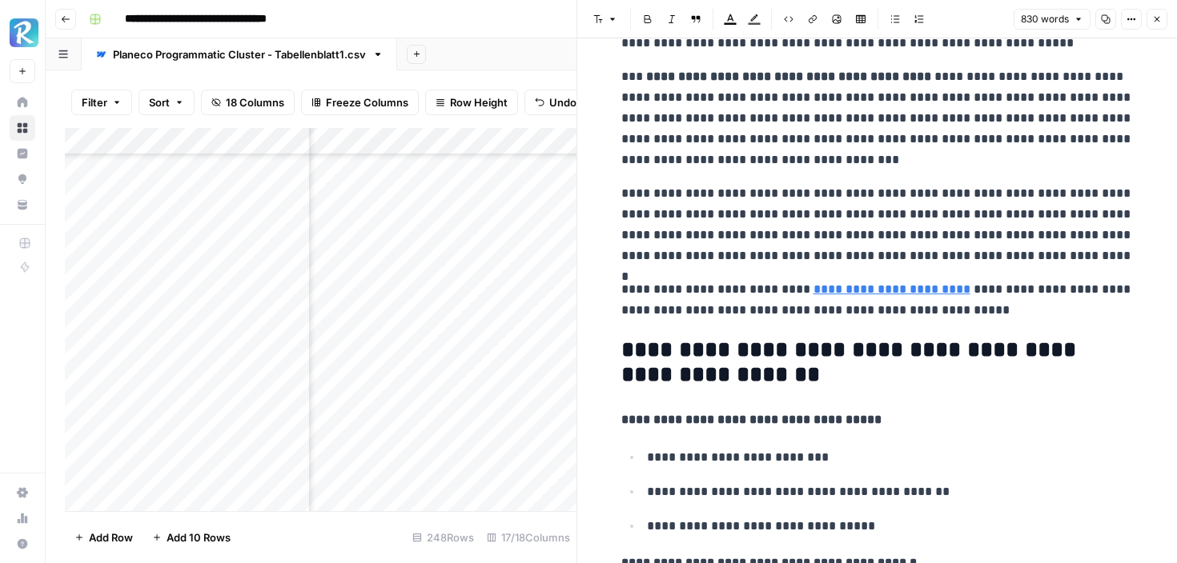
scroll to position [683, 0]
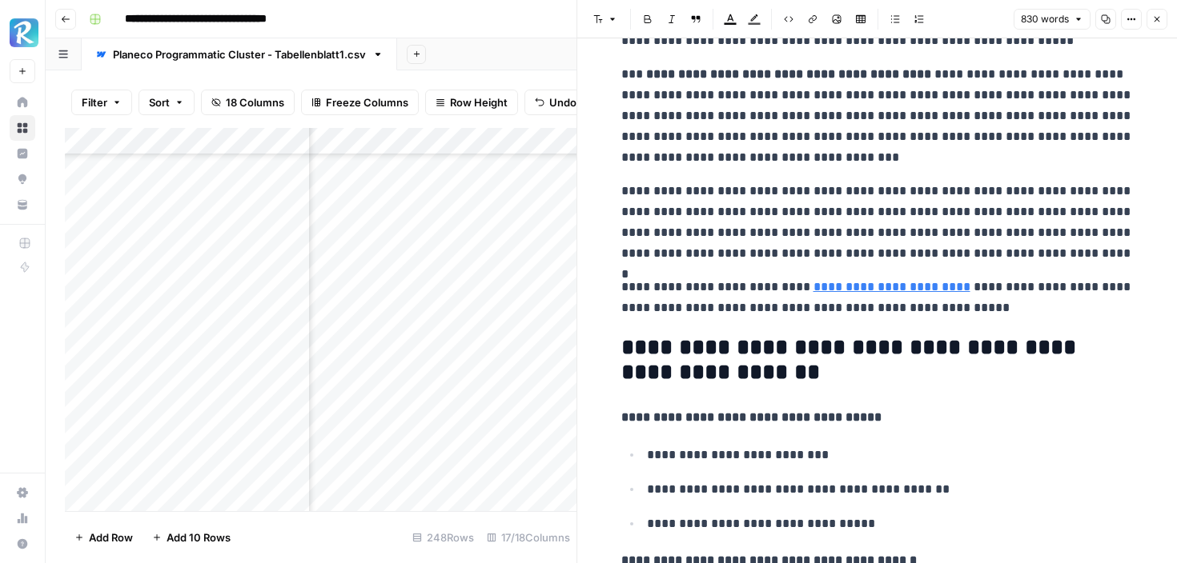
click at [1157, 19] on icon "button" at bounding box center [1157, 19] width 10 height 10
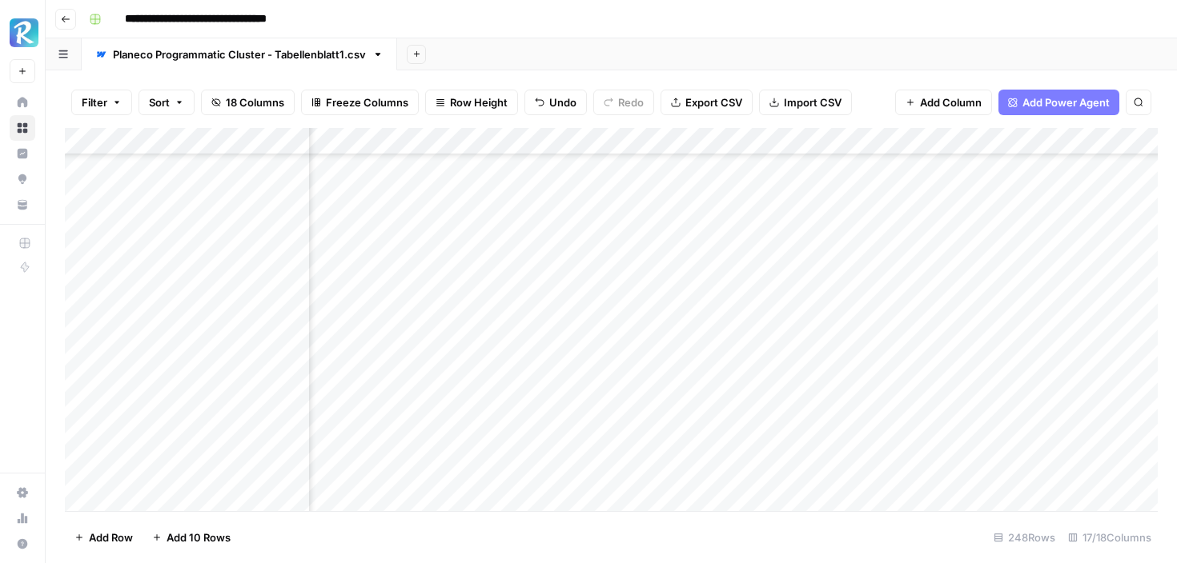
scroll to position [3204, 831]
click at [933, 338] on div "Add Column" at bounding box center [611, 319] width 1093 height 383
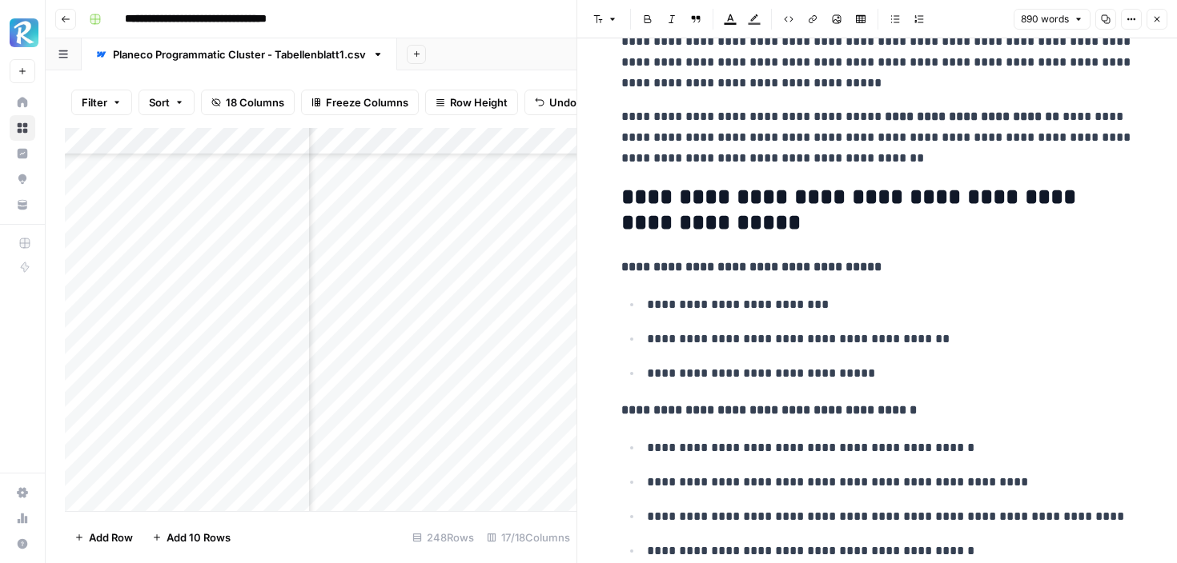
scroll to position [766, 0]
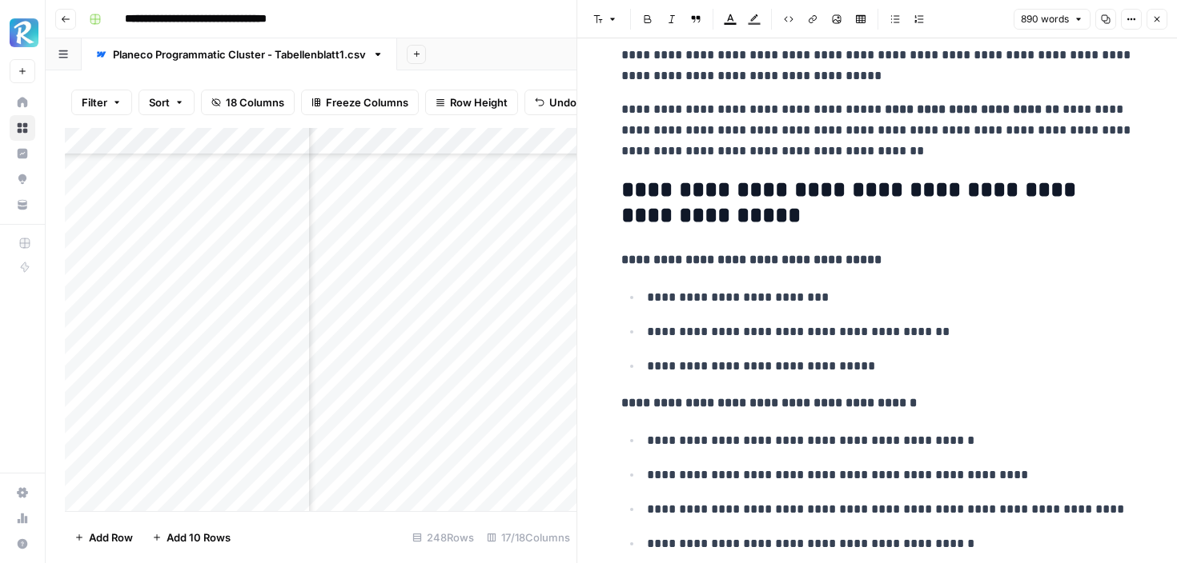
copy div "**********"
click at [979, 227] on h2 "**********" at bounding box center [877, 203] width 512 height 51
click at [1159, 18] on icon "button" at bounding box center [1157, 19] width 10 height 10
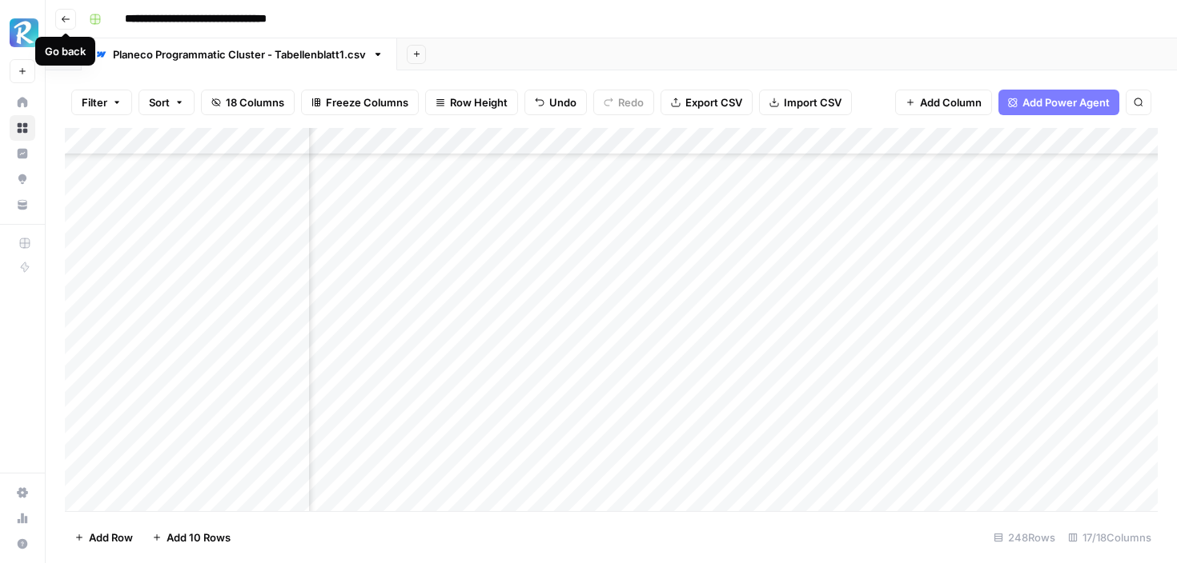
click at [68, 19] on icon "button" at bounding box center [66, 19] width 10 height 10
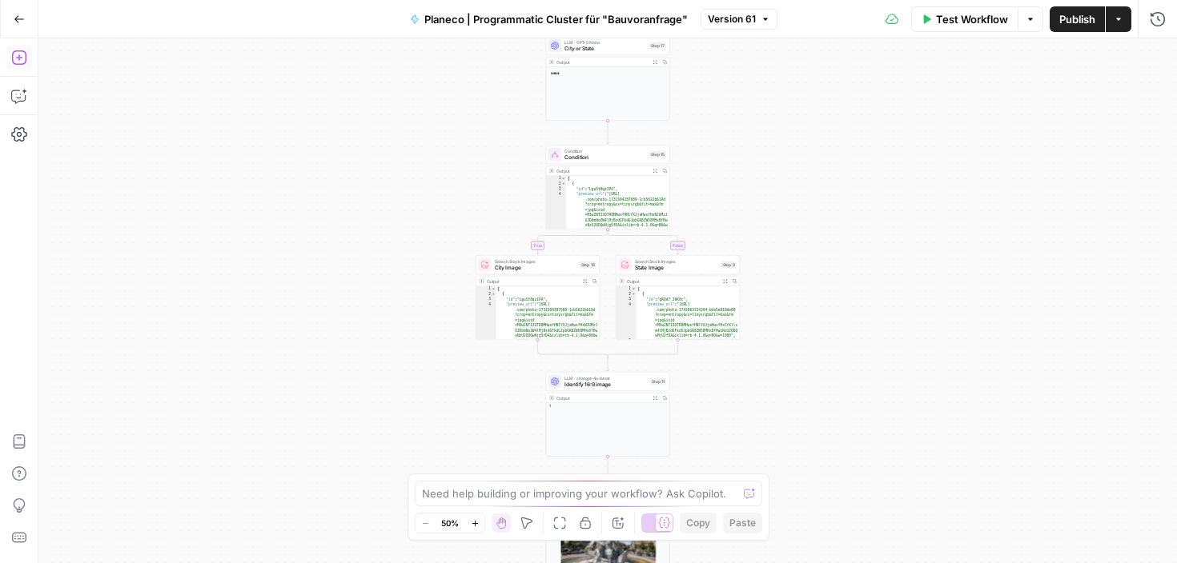
click at [570, 13] on span "Planeco | Programmatic Cluster für "Bauvoranfrage"" at bounding box center [555, 19] width 263 height 16
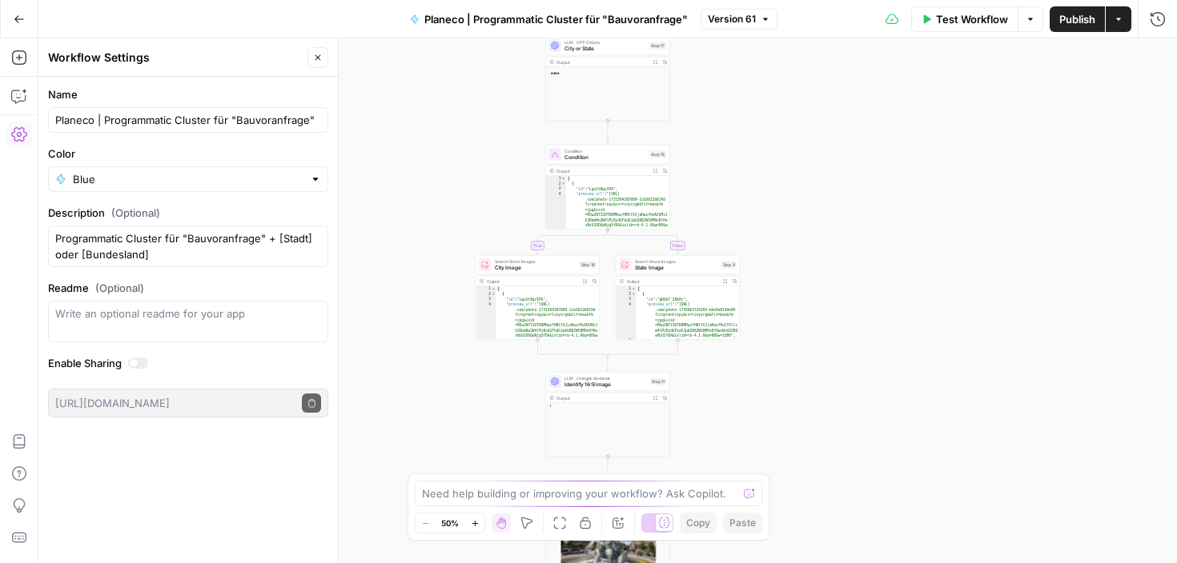
click at [19, 26] on button "Go Back" at bounding box center [19, 19] width 29 height 29
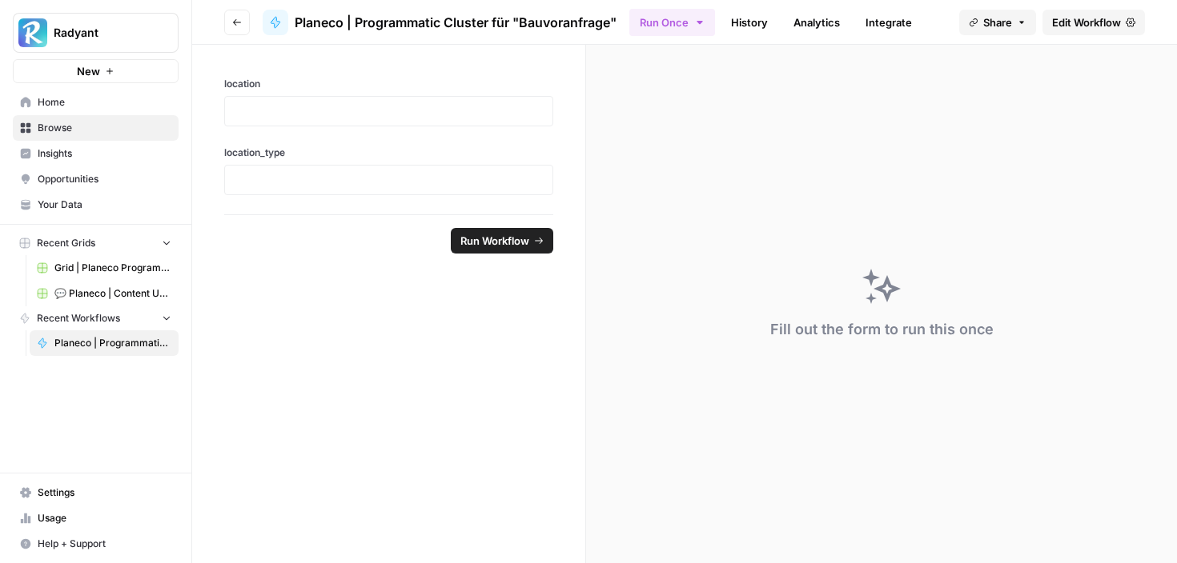
click at [76, 287] on span "💬 Planeco | Content Update at Scale" at bounding box center [112, 294] width 117 height 14
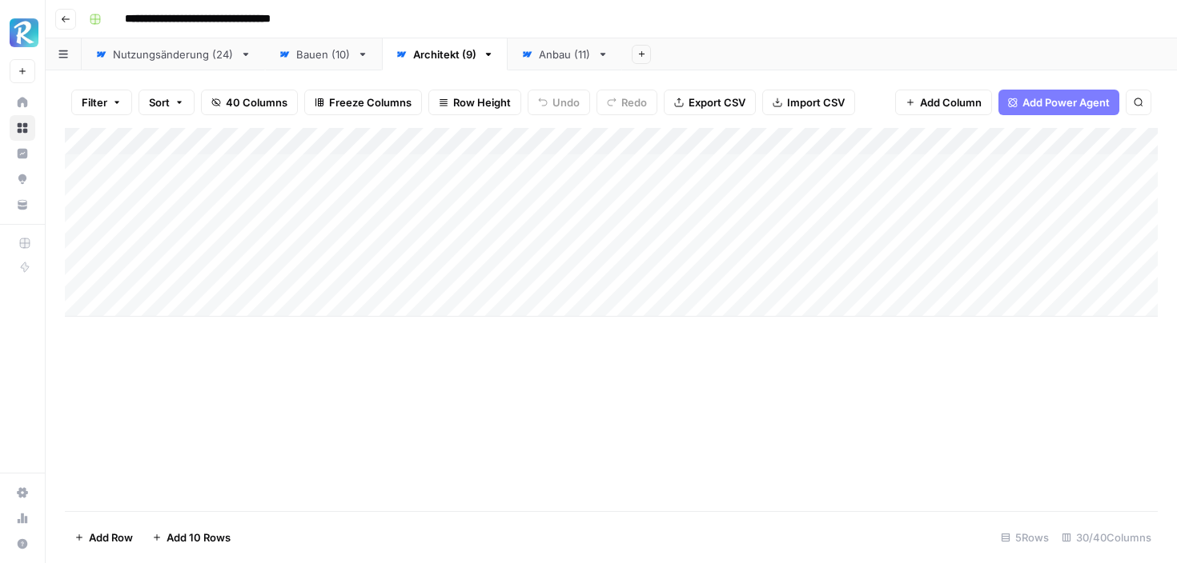
click at [321, 50] on div "Bauen (10)" at bounding box center [323, 54] width 54 height 16
